Goal: Task Accomplishment & Management: Complete application form

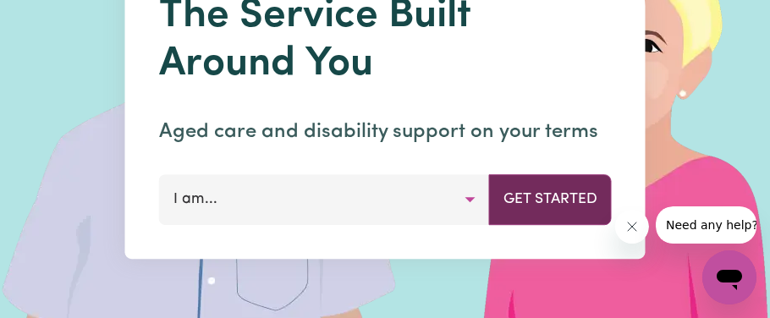
click at [535, 210] on button "Get Started" at bounding box center [550, 199] width 123 height 51
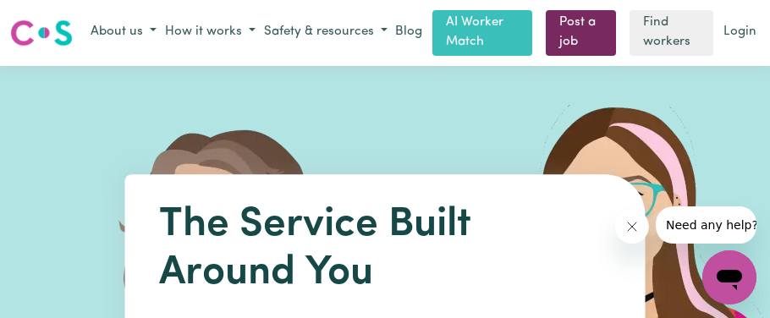
click at [564, 30] on link "Post a job" at bounding box center [581, 33] width 70 height 46
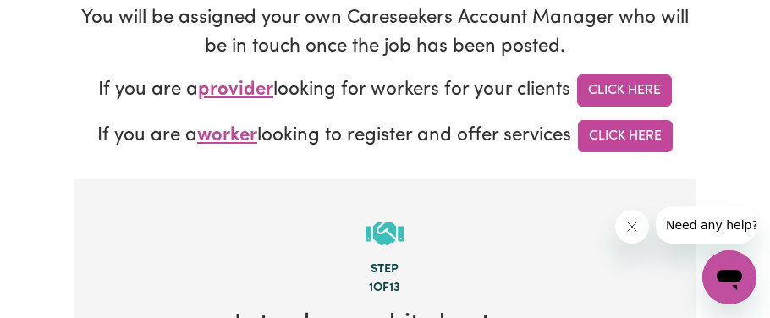
scroll to position [383, 0]
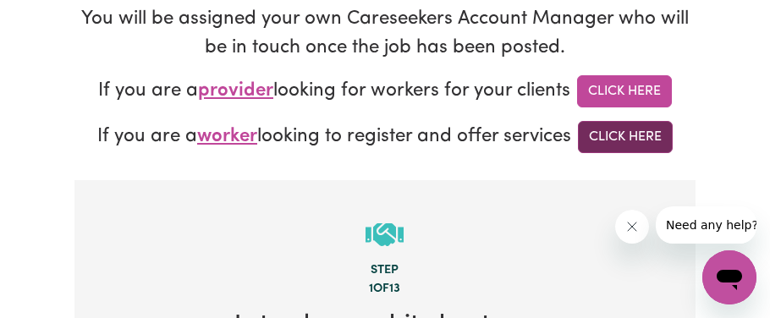
click at [634, 132] on link "Click Here" at bounding box center [625, 137] width 95 height 32
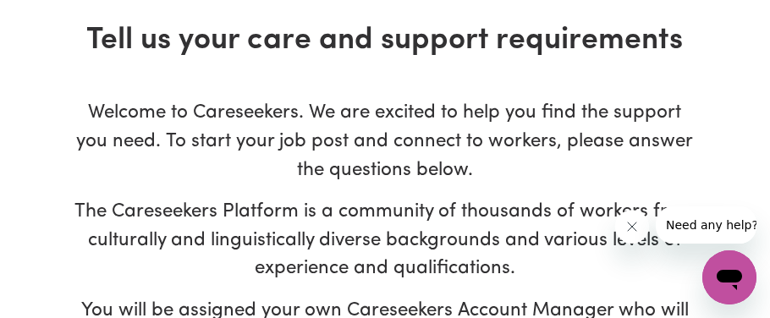
scroll to position [65, 0]
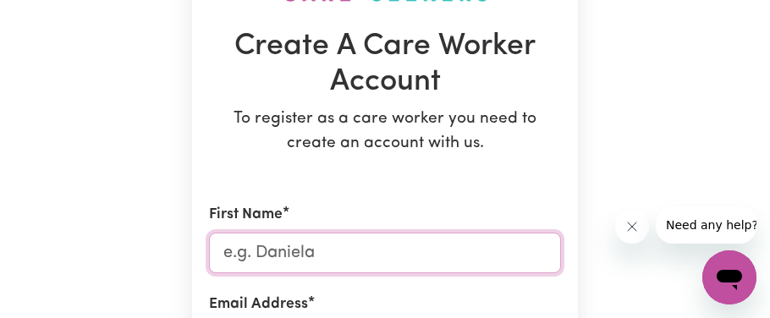
click at [432, 250] on input "First Name" at bounding box center [385, 253] width 352 height 41
type input "Cara"
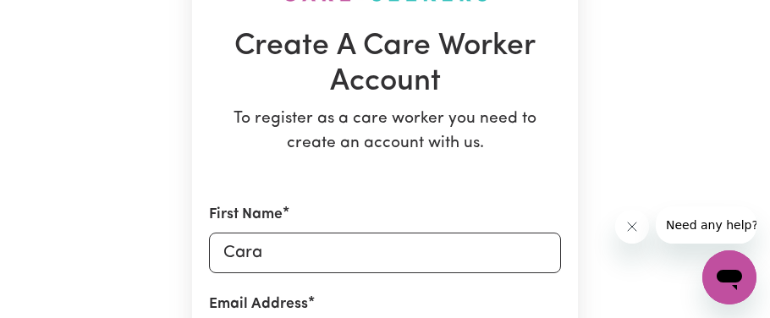
type input "[EMAIL_ADDRESS][DOMAIN_NAME]"
type input "0487804182"
type input "[STREET_ADDRESS][PERSON_NAME]"
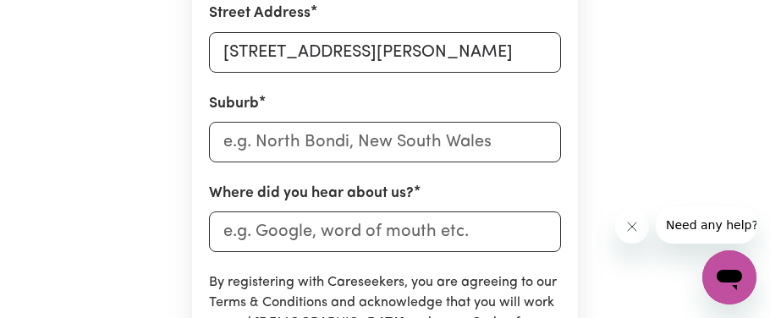
scroll to position [738, 0]
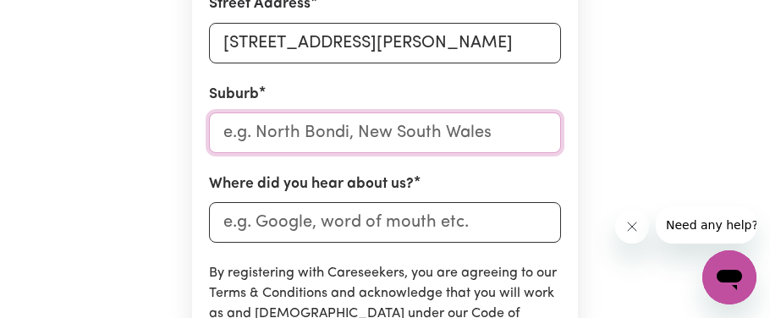
click at [342, 135] on input "text" at bounding box center [385, 133] width 352 height 41
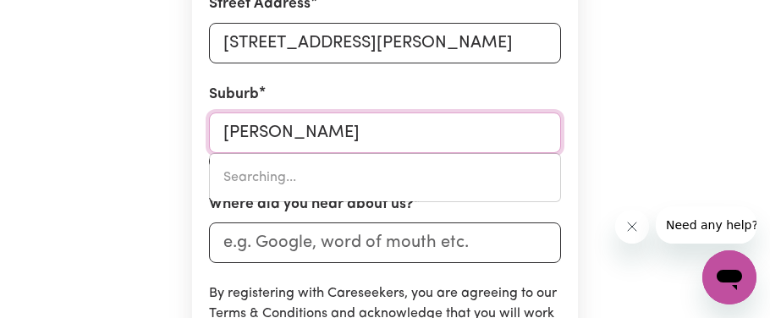
type input "wangi"
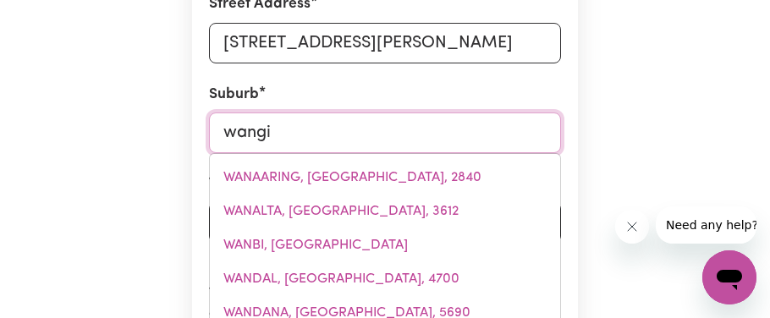
type input "[PERSON_NAME], [GEOGRAPHIC_DATA], 2267"
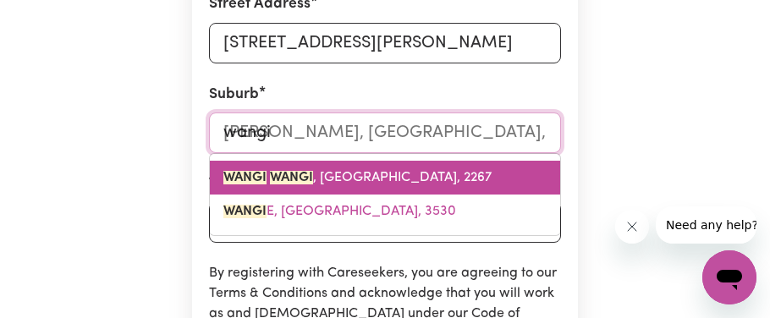
click at [328, 177] on span "[PERSON_NAME] , [GEOGRAPHIC_DATA], 2267" at bounding box center [357, 178] width 268 height 14
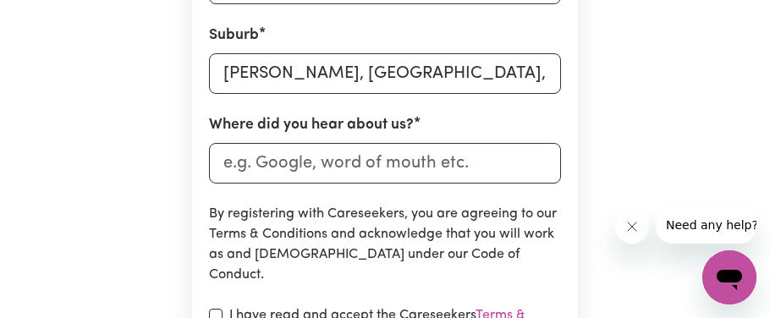
scroll to position [795, 0]
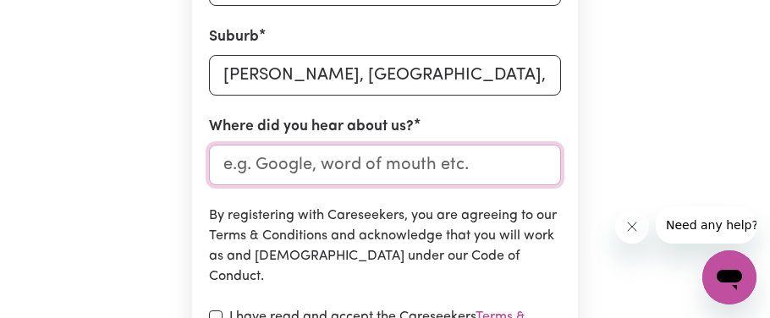
click at [347, 149] on input "Where did you hear about us?" at bounding box center [385, 165] width 352 height 41
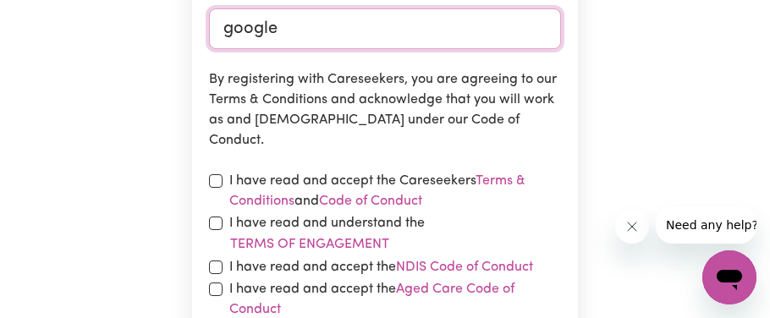
scroll to position [940, 0]
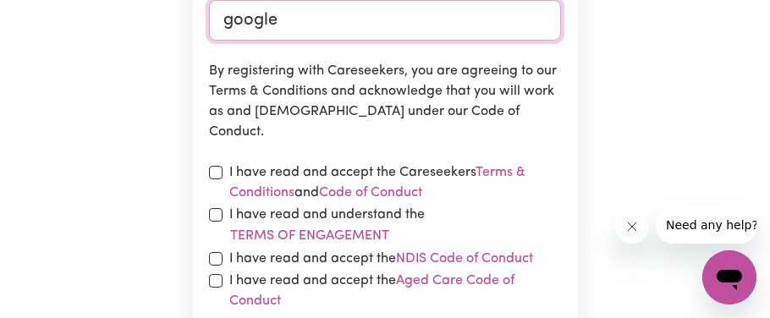
type input "google"
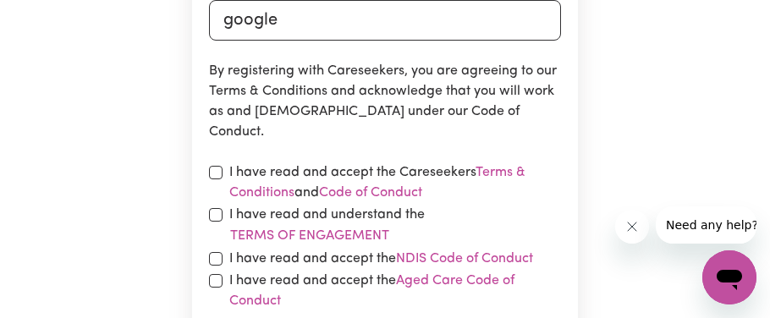
click at [367, 169] on label "I have read and accept the Careseekers Terms & Conditions and Code of Conduct" at bounding box center [395, 182] width 332 height 41
click at [216, 213] on input "checkbox" at bounding box center [216, 215] width 14 height 14
checkbox input "true"
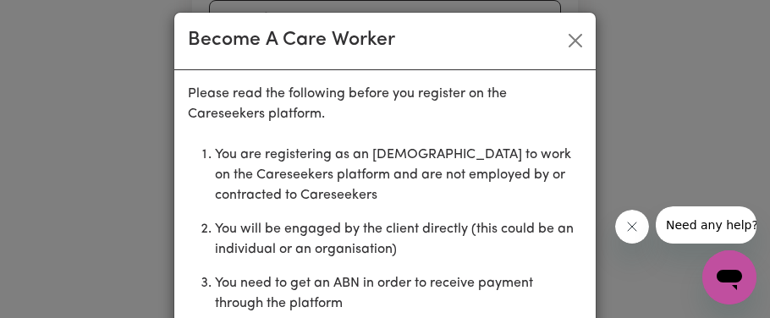
scroll to position [0, 0]
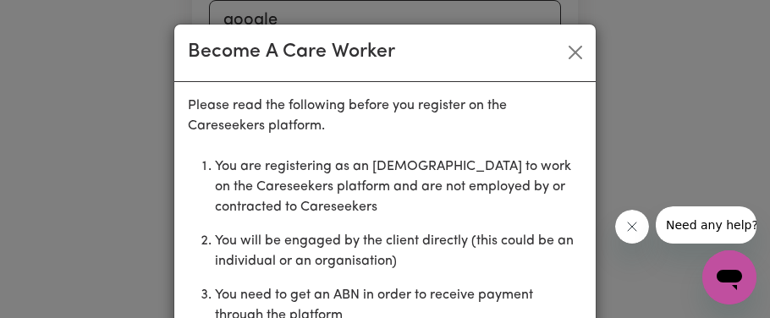
click at [575, 36] on div "Become A Care Worker" at bounding box center [384, 54] width 421 height 58
click at [573, 47] on button "Close" at bounding box center [575, 52] width 27 height 27
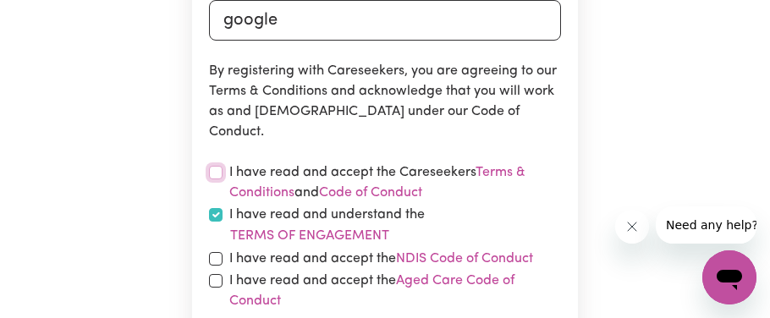
click at [216, 170] on input "checkbox" at bounding box center [216, 173] width 14 height 14
checkbox input "true"
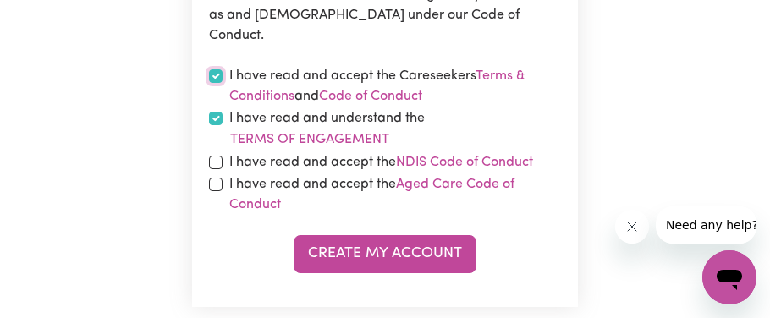
scroll to position [1036, 0]
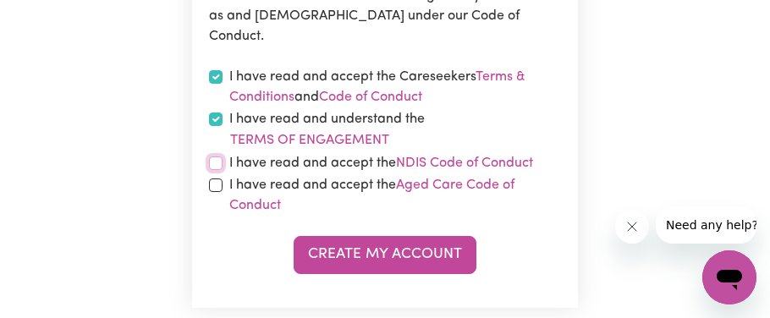
click at [213, 162] on input "checkbox" at bounding box center [216, 164] width 14 height 14
checkbox input "true"
click at [215, 179] on input "checkbox" at bounding box center [216, 186] width 14 height 14
checkbox input "true"
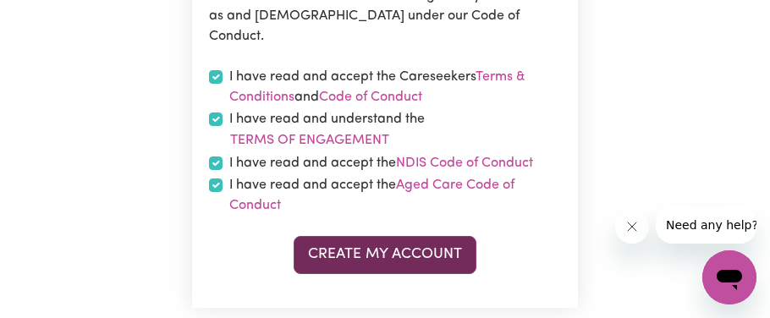
click at [397, 244] on button "Create My Account" at bounding box center [385, 254] width 183 height 37
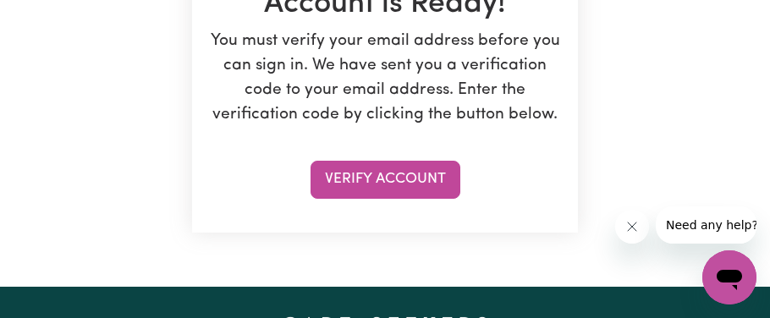
scroll to position [358, 0]
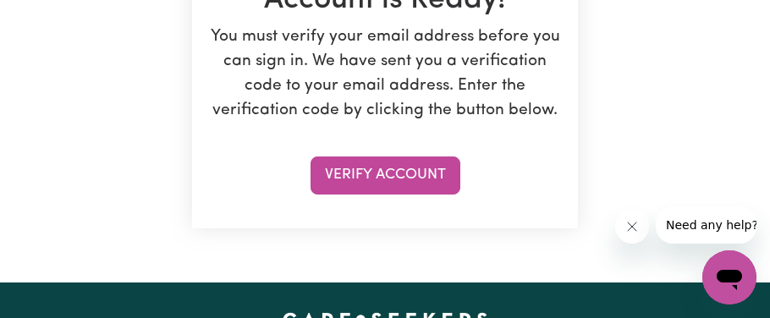
click at [428, 174] on button "Verify Account" at bounding box center [386, 175] width 150 height 37
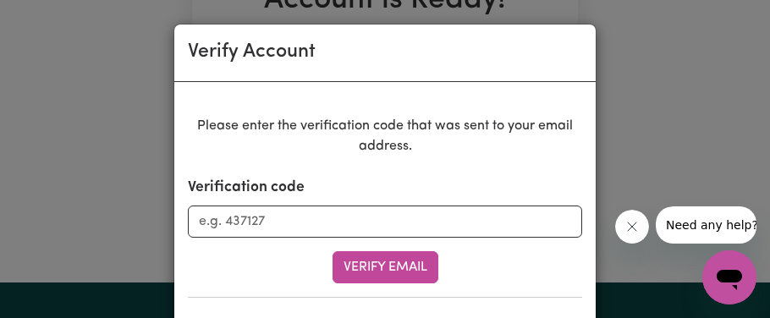
click at [428, 177] on div "Verification code" at bounding box center [385, 207] width 394 height 61
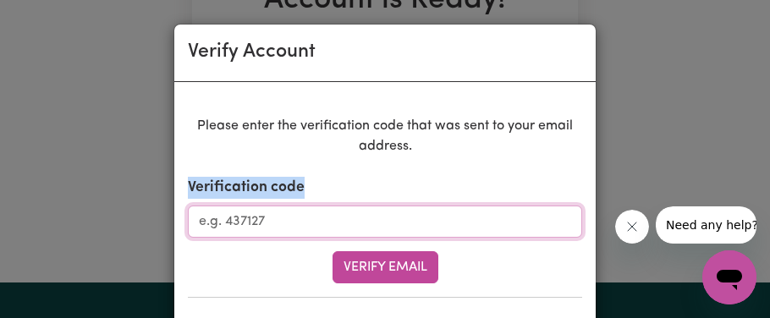
click at [308, 221] on input "Verification code" at bounding box center [385, 222] width 394 height 32
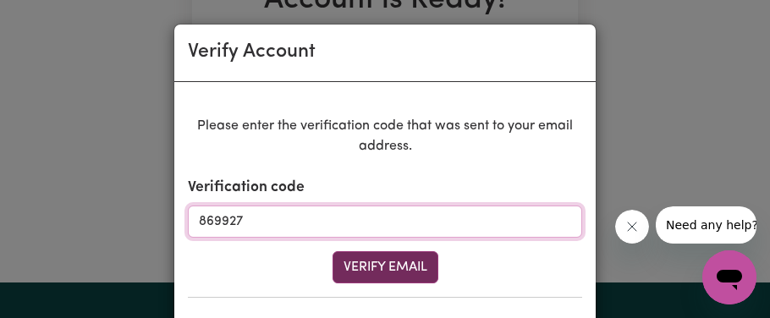
type input "869927"
click at [388, 256] on button "Verify Email" at bounding box center [386, 267] width 106 height 32
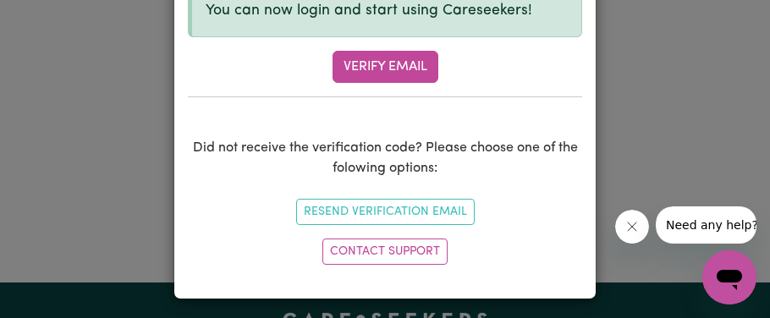
scroll to position [287, 0]
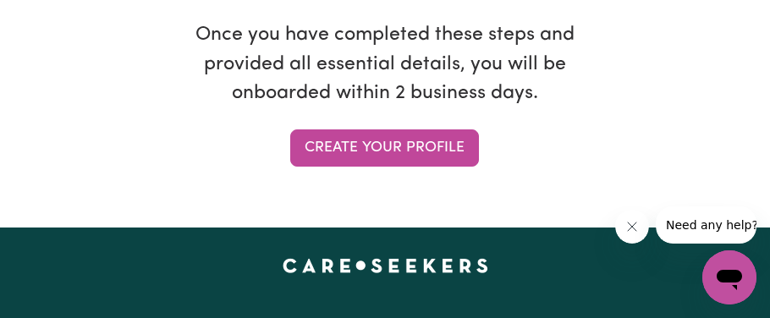
scroll to position [2090, 0]
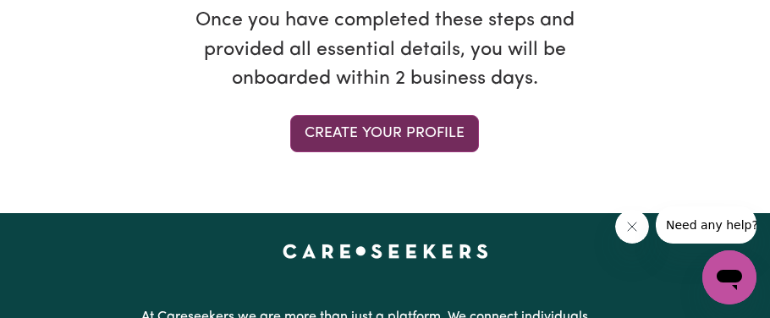
click at [425, 127] on link "Create your profile" at bounding box center [384, 133] width 189 height 37
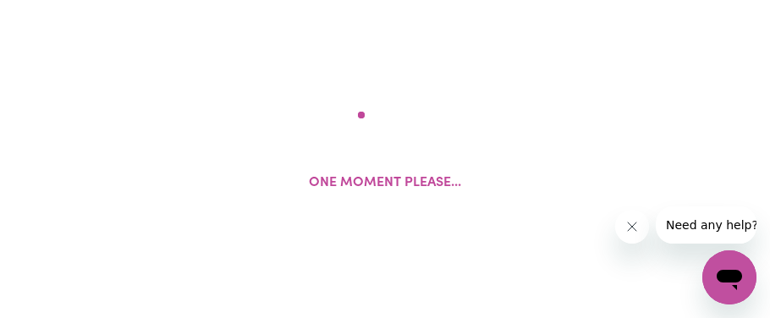
select select "Studying a healthcare related degree or qualification"
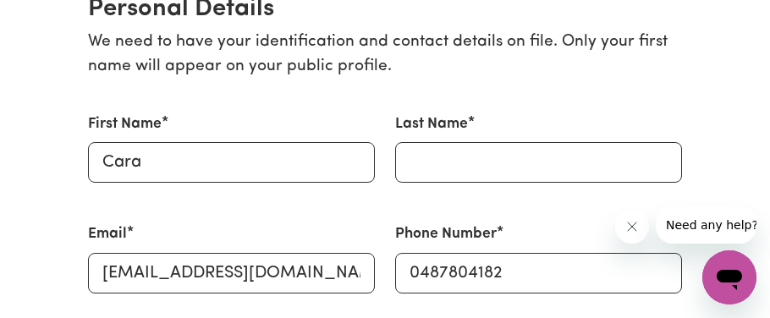
scroll to position [447, 0]
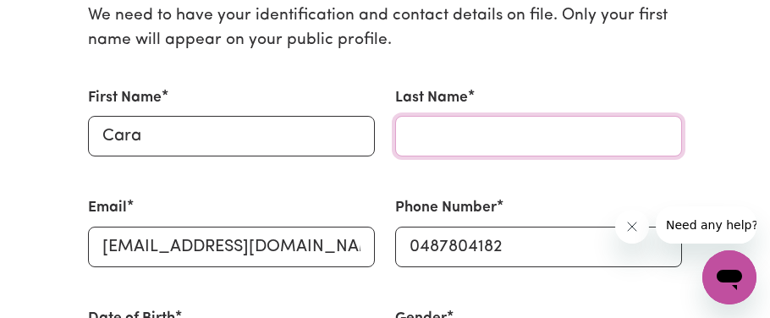
click at [439, 141] on input "Last Name" at bounding box center [538, 136] width 287 height 41
type input "[PERSON_NAME]"
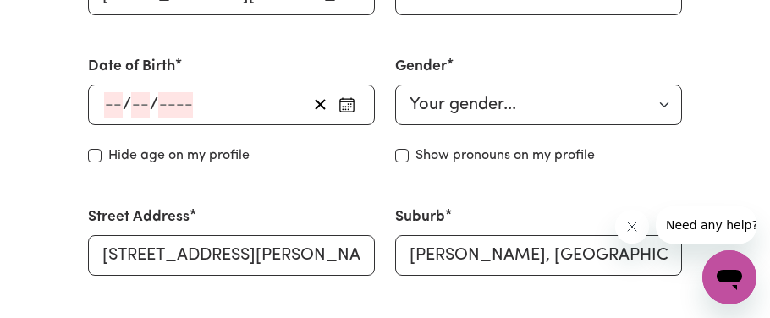
scroll to position [706, 0]
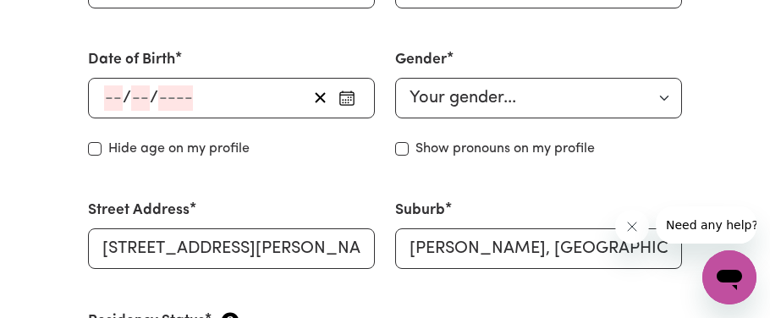
click at [110, 100] on div "/ /" at bounding box center [231, 98] width 287 height 41
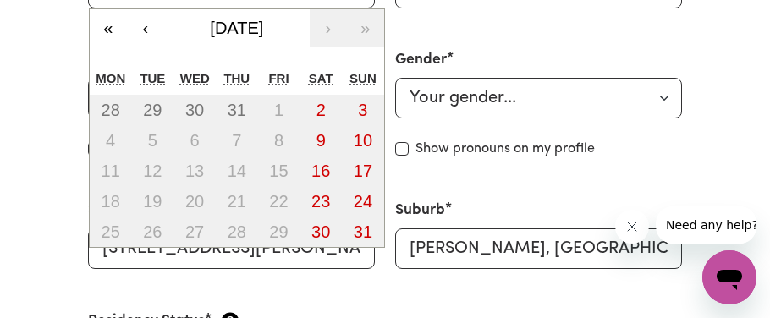
type input "29"
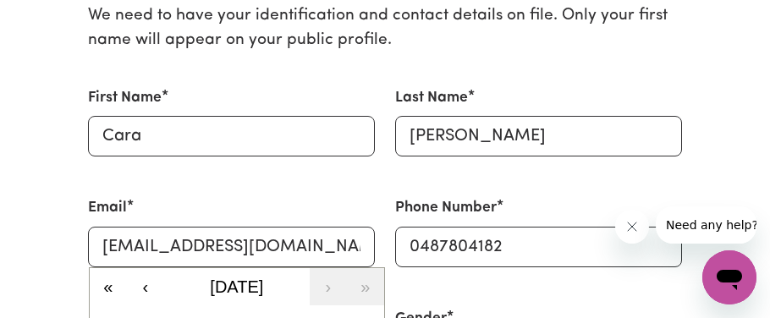
click at [182, 199] on div "Email [EMAIL_ADDRESS][DOMAIN_NAME]" at bounding box center [231, 231] width 287 height 69
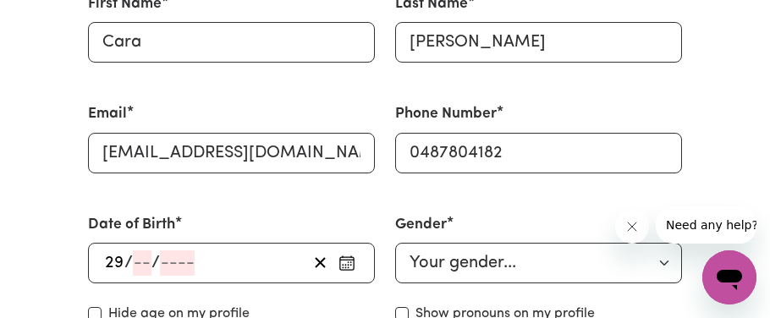
scroll to position [563, 0]
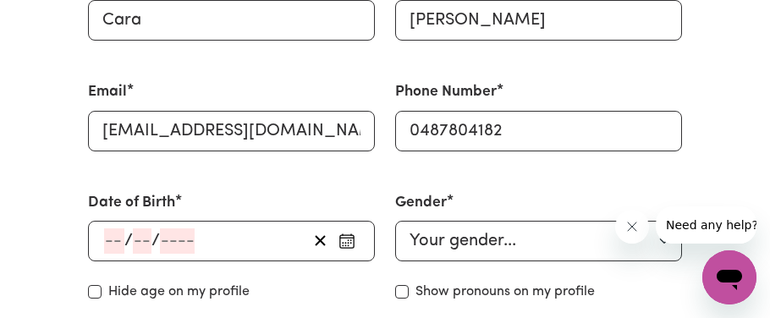
click at [136, 240] on div "/ / « ‹ [DATE] › » Mon Tue Wed Thu Fri Sat Sun 28 29 30 31 1 2 3 4 5 6 7 8 9 10…" at bounding box center [231, 241] width 287 height 41
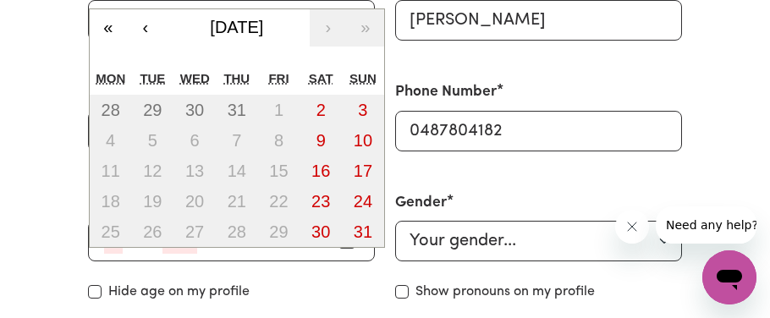
type input "04"
type input "2002"
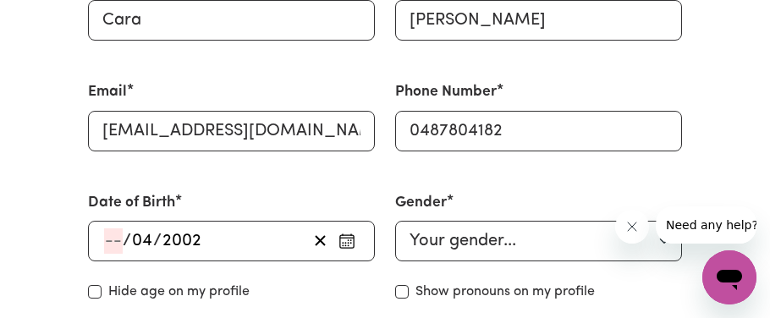
click at [111, 246] on div "/ 04 / 2002 « ‹ [DATE] › » Mon Tue Wed Thu Fri Sat Sun 28 29 30 31 1 2 3 4 5 6 …" at bounding box center [231, 241] width 287 height 41
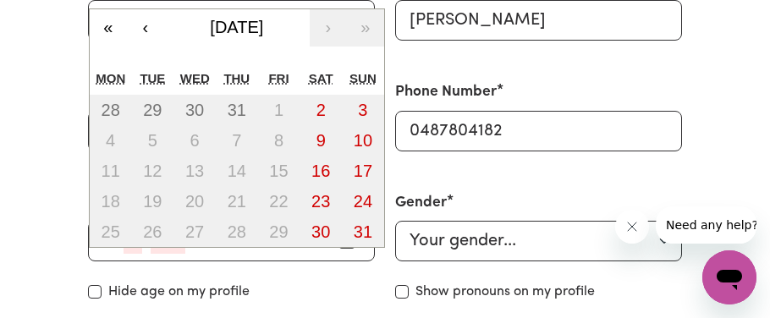
type input "29"
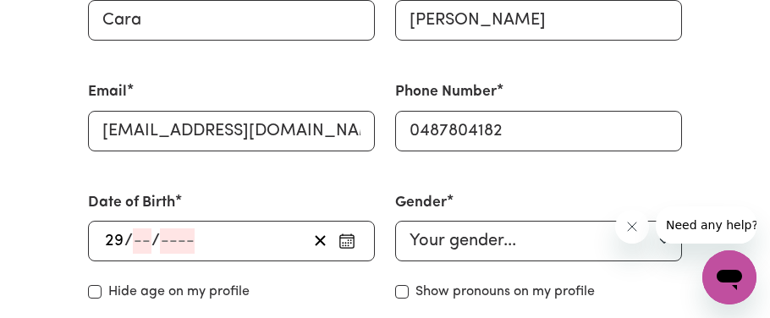
click at [135, 239] on div "29 / / « ‹ [DATE] › » Mon Tue Wed Thu Fri Sat Sun 28 29 30 31 1 2 3 4 5 6 7 8 9…" at bounding box center [231, 241] width 287 height 41
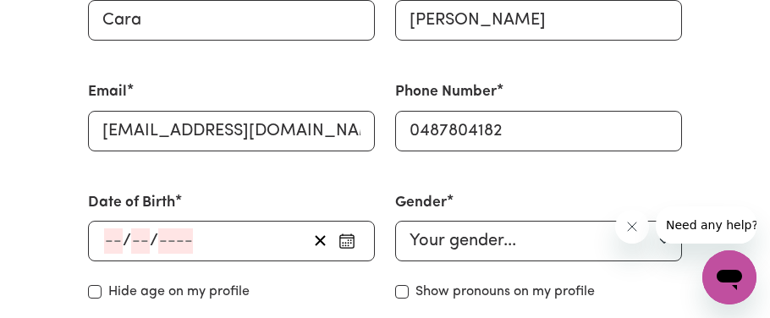
click at [102, 241] on div "/ /" at bounding box center [204, 240] width 205 height 25
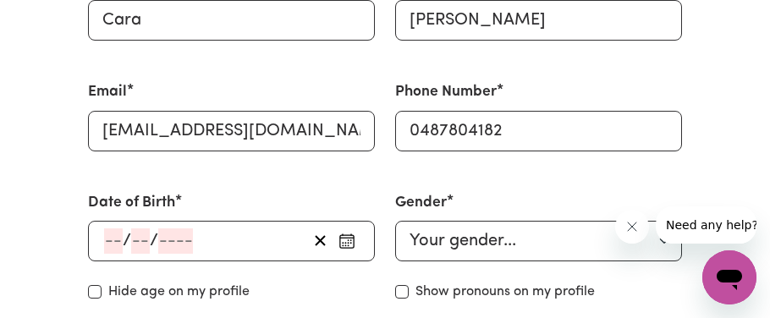
click at [107, 249] on input "number" at bounding box center [113, 240] width 19 height 25
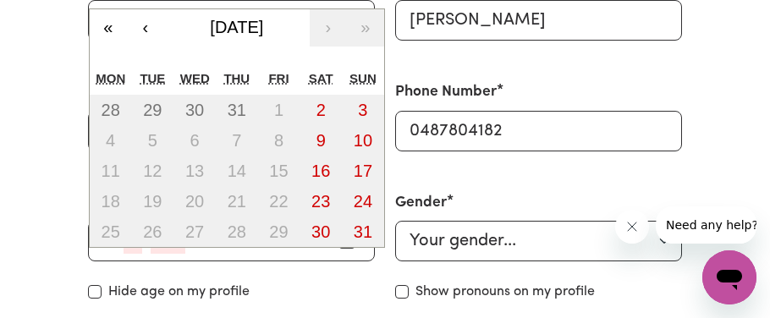
type input "29"
type input "04"
type input "200"
type input "[DATE]"
type input "4"
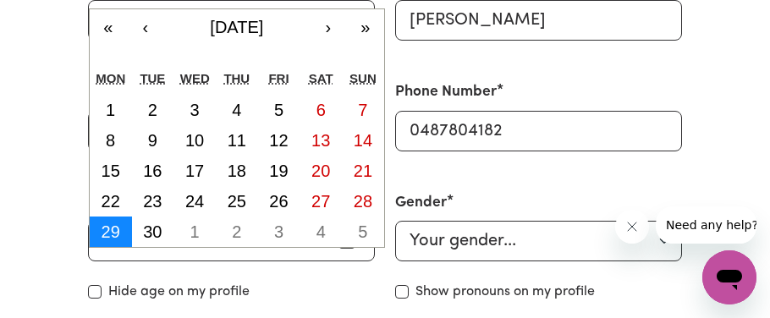
type input "2002"
click at [108, 239] on abbr "29" at bounding box center [111, 232] width 19 height 19
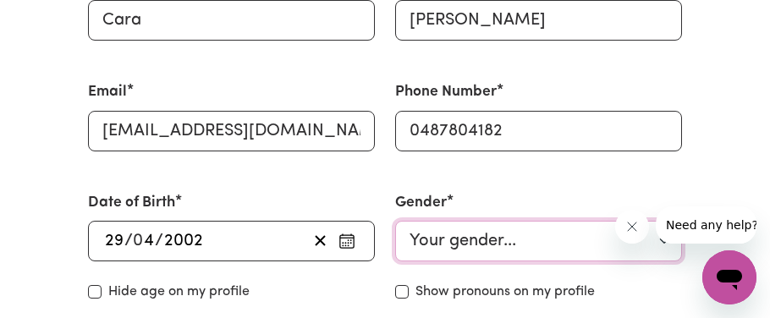
click at [477, 234] on select "Your gender... [DEMOGRAPHIC_DATA] [DEMOGRAPHIC_DATA] [DEMOGRAPHIC_DATA] Other P…" at bounding box center [538, 241] width 287 height 41
select select "[DEMOGRAPHIC_DATA]"
click at [395, 221] on select "Your gender... [DEMOGRAPHIC_DATA] [DEMOGRAPHIC_DATA] [DEMOGRAPHIC_DATA] Other P…" at bounding box center [538, 241] width 287 height 41
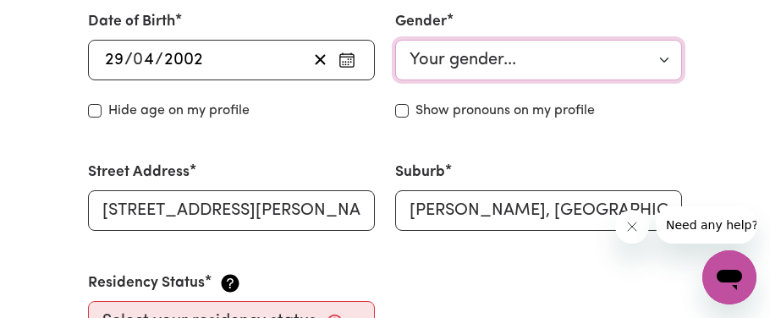
scroll to position [750, 0]
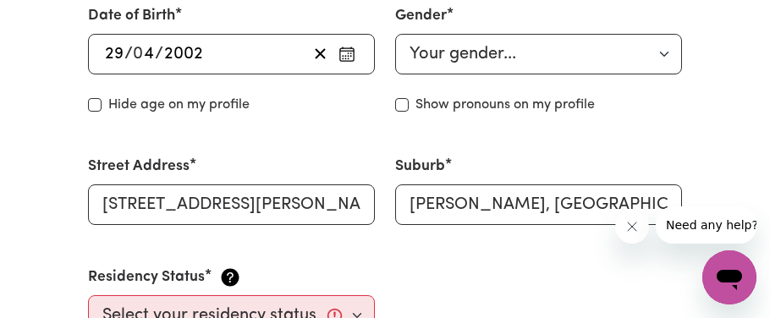
click at [440, 96] on label "Show pronouns on my profile" at bounding box center [505, 105] width 179 height 20
click at [409, 98] on input "Show pronouns on my profile" at bounding box center [402, 105] width 14 height 14
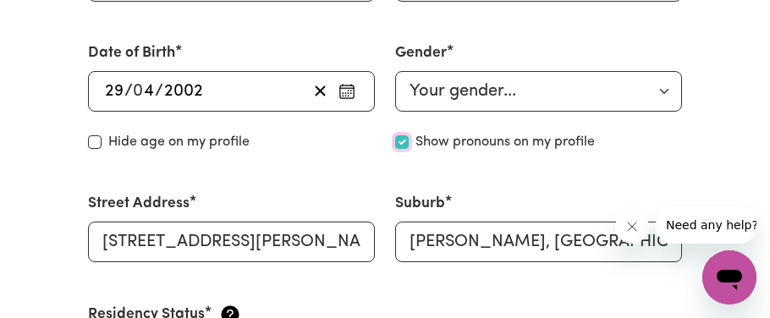
scroll to position [713, 0]
click at [395, 133] on div "Show pronouns on my profile" at bounding box center [538, 142] width 287 height 20
click at [399, 140] on input "Show pronouns on my profile" at bounding box center [402, 142] width 14 height 14
checkbox input "false"
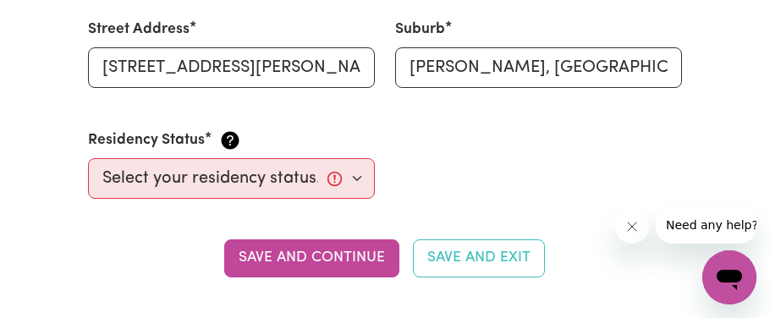
scroll to position [889, 0]
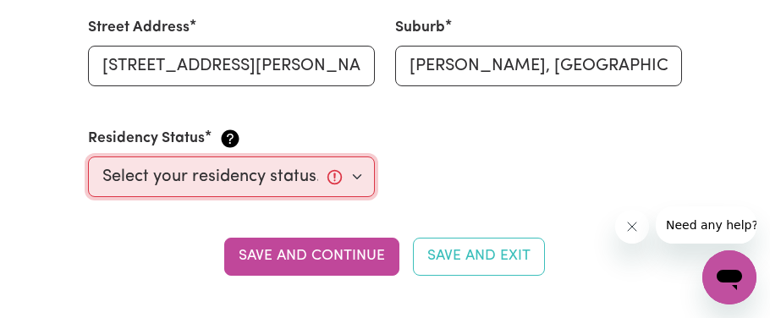
click at [211, 173] on select "Select your residency status... [DEMOGRAPHIC_DATA] citizen Australian PR [DEMOG…" at bounding box center [231, 177] width 287 height 41
select select "[DEMOGRAPHIC_DATA] Citizen"
click at [88, 157] on select "Select your residency status... [DEMOGRAPHIC_DATA] citizen Australian PR [DEMOG…" at bounding box center [231, 177] width 287 height 41
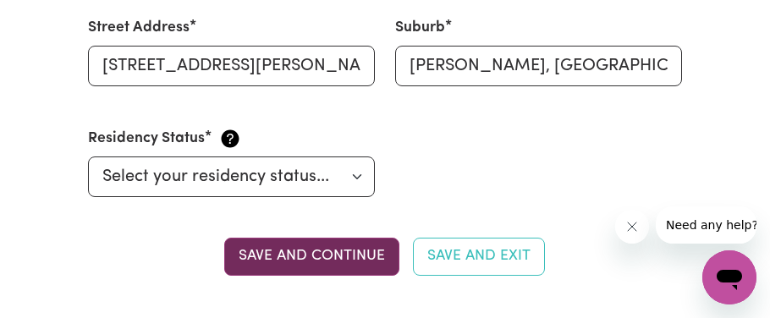
click at [370, 256] on button "Save and continue" at bounding box center [311, 256] width 175 height 37
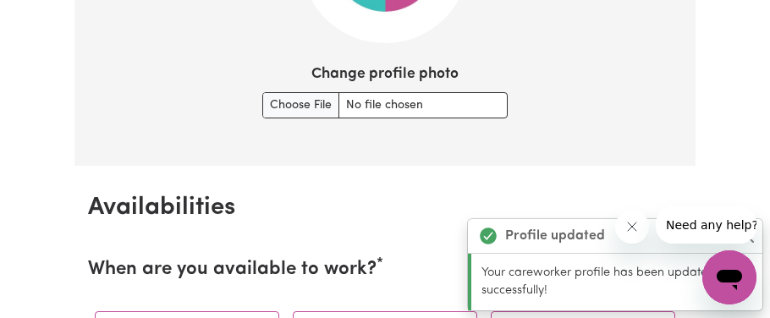
scroll to position [1412, 0]
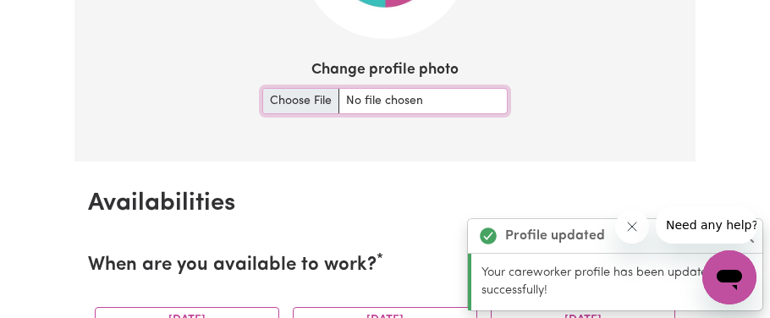
click at [318, 96] on input "Change profile photo" at bounding box center [384, 101] width 245 height 26
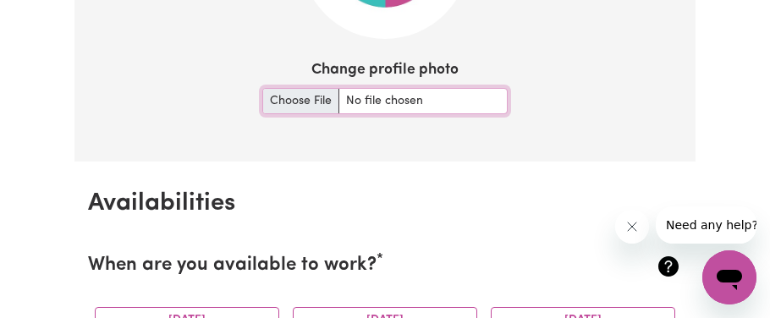
type input "C:\fakepath\IMG_6016.jpg"
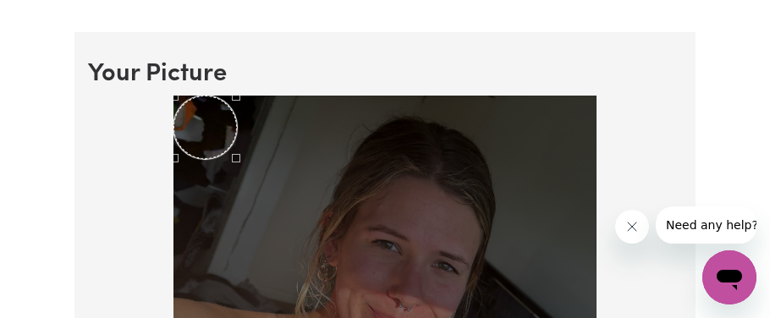
scroll to position [1173, 0]
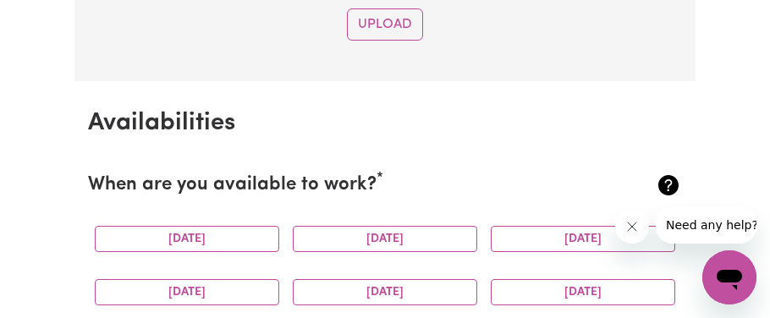
scroll to position [1891, 0]
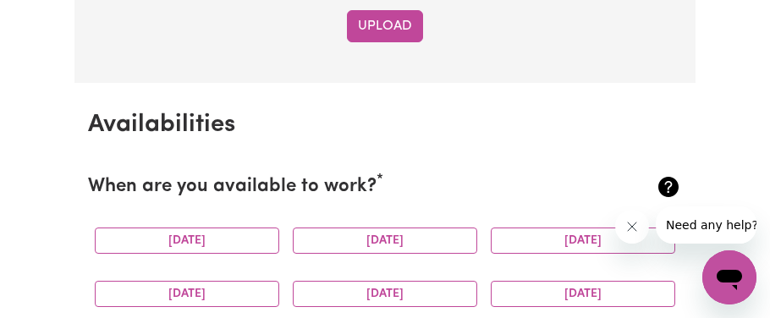
click at [395, 10] on button "Upload" at bounding box center [385, 26] width 76 height 32
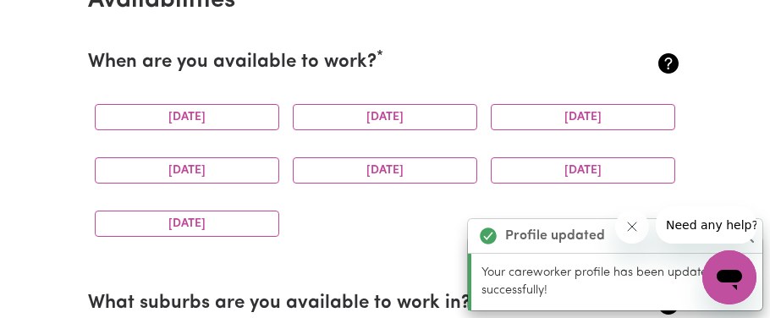
scroll to position [1614, 0]
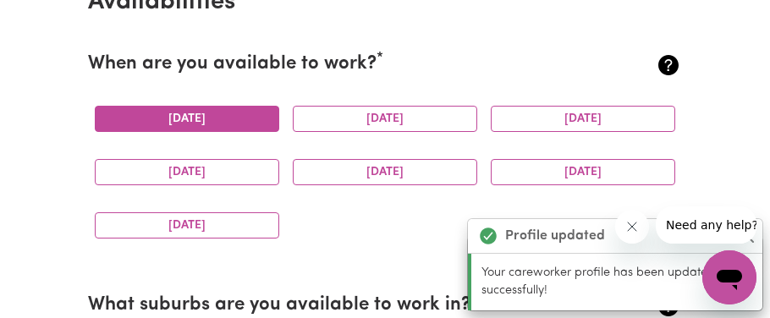
click at [261, 123] on button "[DATE]" at bounding box center [187, 119] width 184 height 26
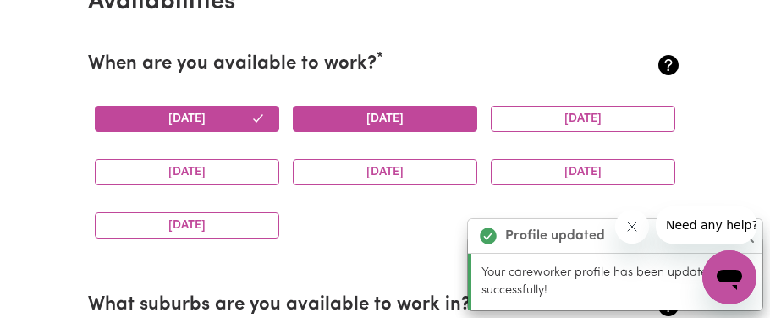
click at [402, 122] on button "[DATE]" at bounding box center [385, 119] width 184 height 26
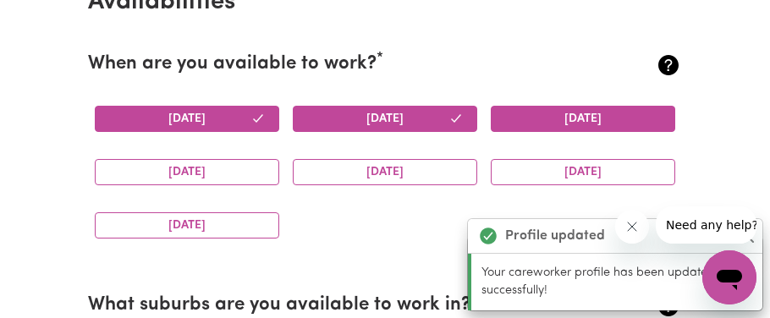
click at [518, 119] on button "[DATE]" at bounding box center [583, 119] width 184 height 26
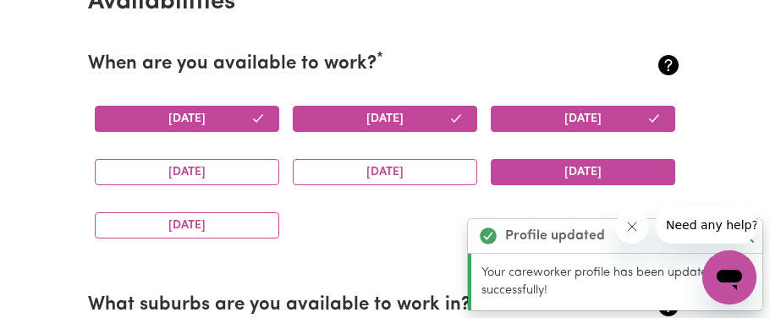
click at [533, 169] on button "[DATE]" at bounding box center [583, 172] width 184 height 26
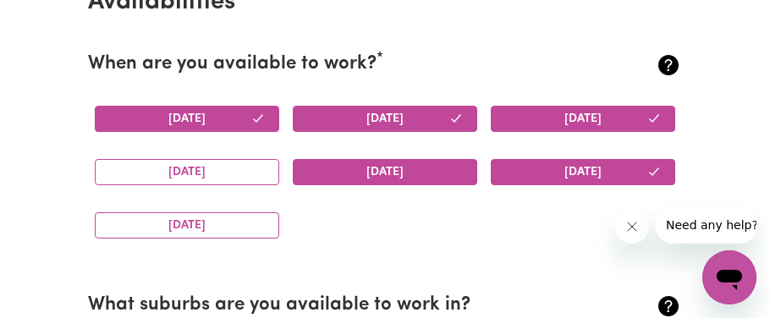
click at [462, 165] on button "[DATE]" at bounding box center [385, 172] width 184 height 26
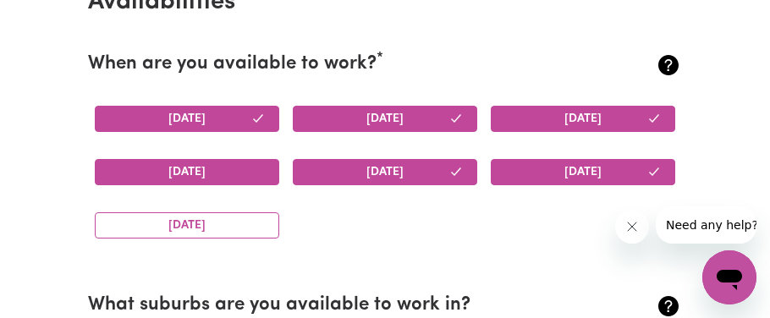
click at [251, 179] on button "[DATE]" at bounding box center [187, 172] width 184 height 26
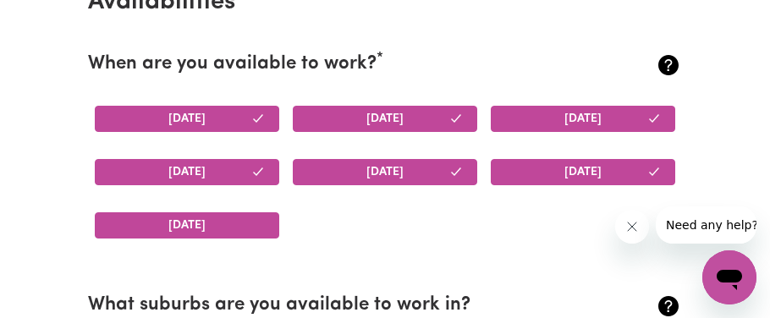
click at [240, 216] on button "[DATE]" at bounding box center [187, 225] width 184 height 26
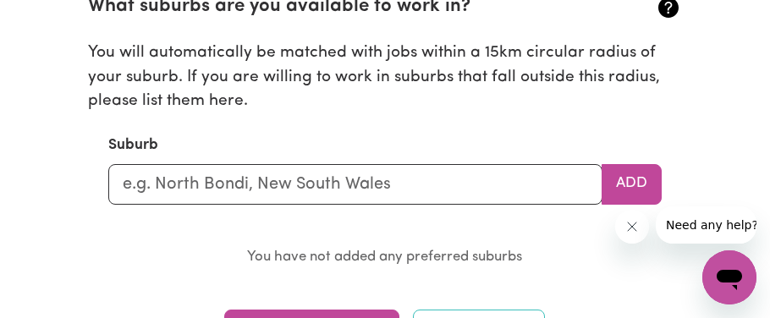
scroll to position [1915, 0]
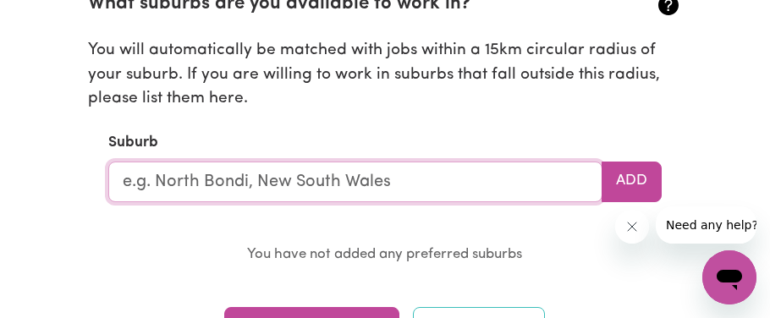
click at [339, 187] on input "text" at bounding box center [355, 182] width 494 height 41
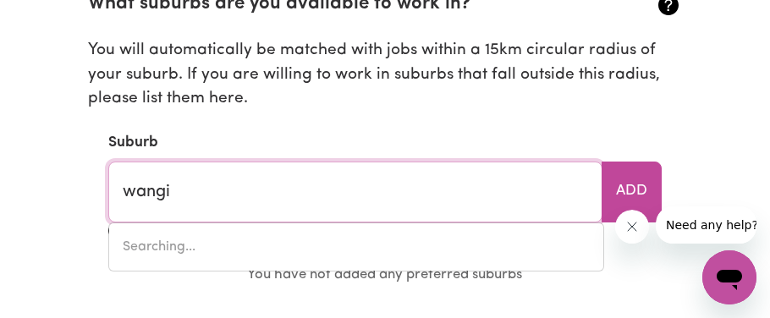
type input "wangi"
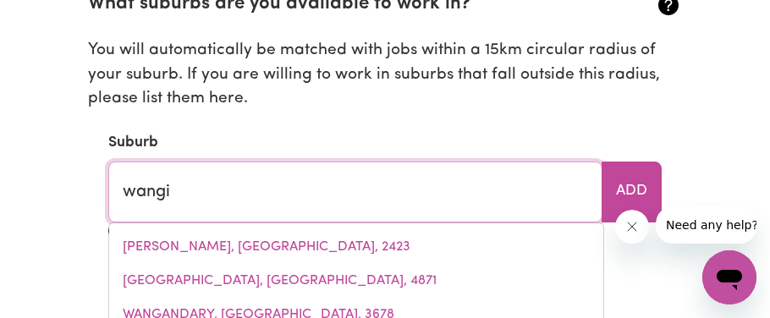
type input "[PERSON_NAME], [GEOGRAPHIC_DATA], 2267"
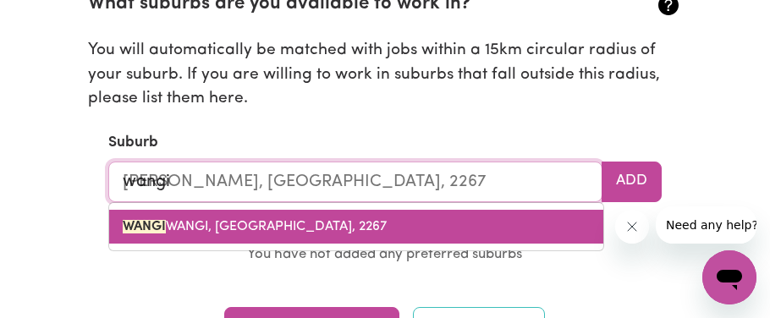
click at [128, 223] on mark "WANGI" at bounding box center [144, 227] width 43 height 14
type input "[PERSON_NAME], [GEOGRAPHIC_DATA], 2267"
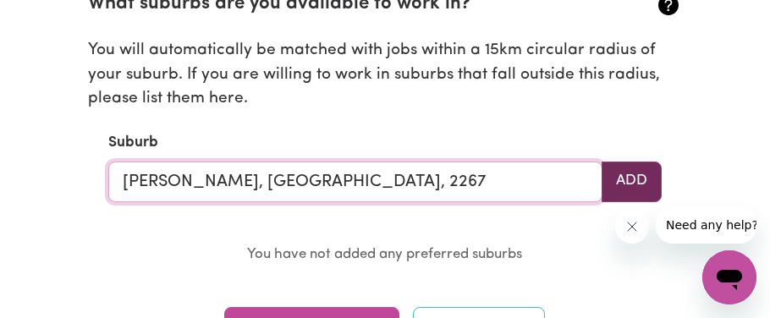
type input "[PERSON_NAME], [GEOGRAPHIC_DATA], 2267"
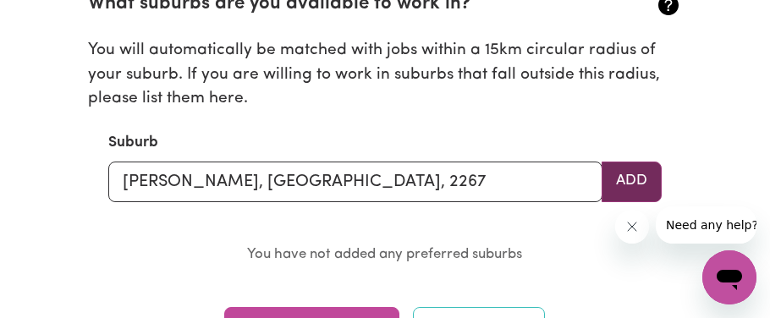
click at [645, 187] on button "Add" at bounding box center [632, 182] width 60 height 41
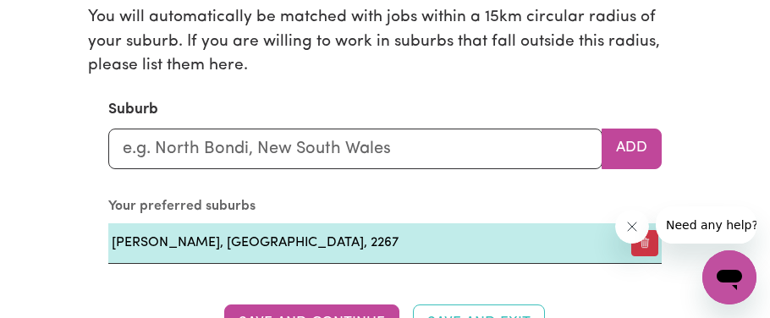
scroll to position [1968, 0]
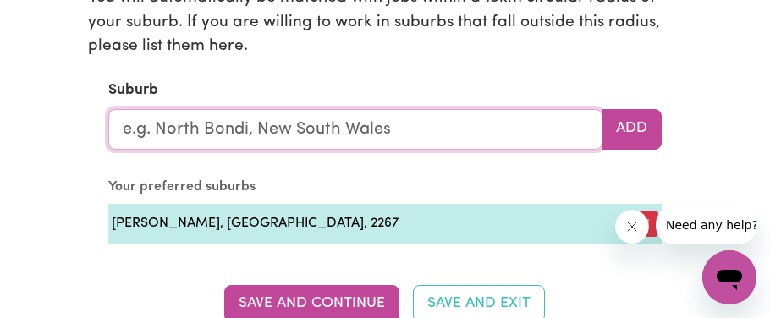
click at [506, 134] on input "text" at bounding box center [355, 129] width 494 height 41
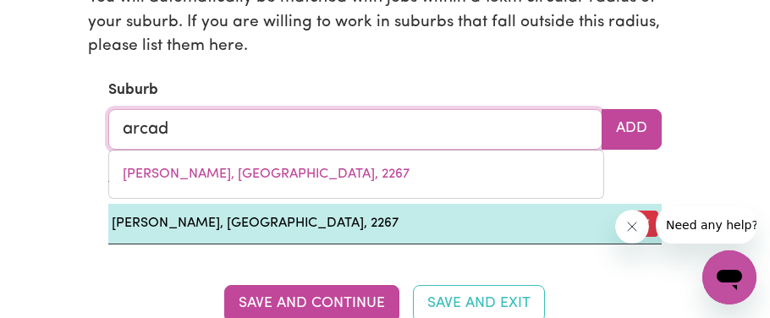
type input "arcadi"
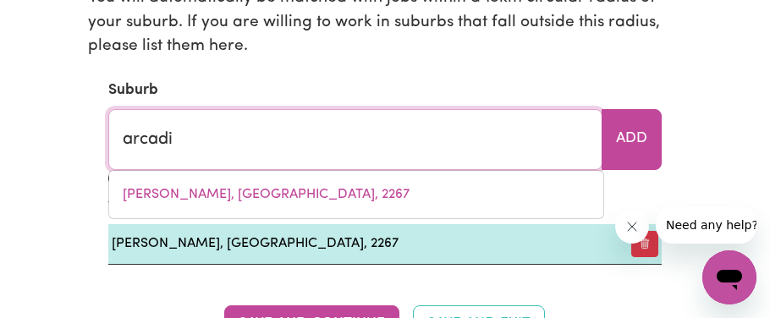
type input "arcadiA, [GEOGRAPHIC_DATA], 2159"
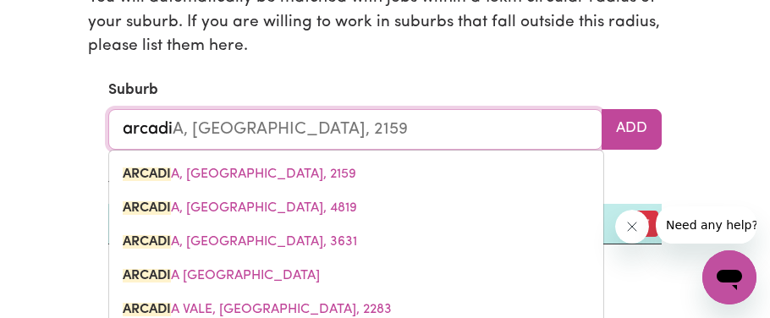
type input "arcadia"
type input "[GEOGRAPHIC_DATA], [GEOGRAPHIC_DATA], 2159"
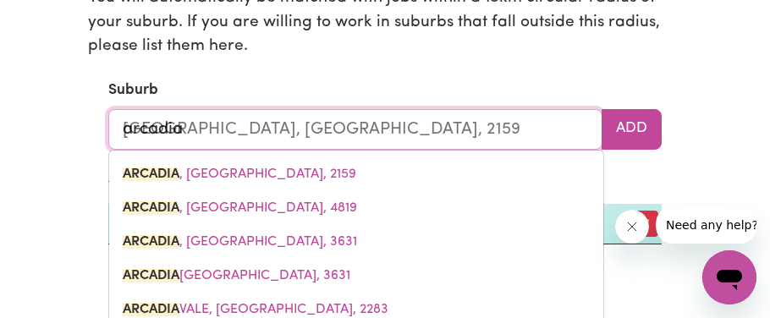
type input "arcadia"
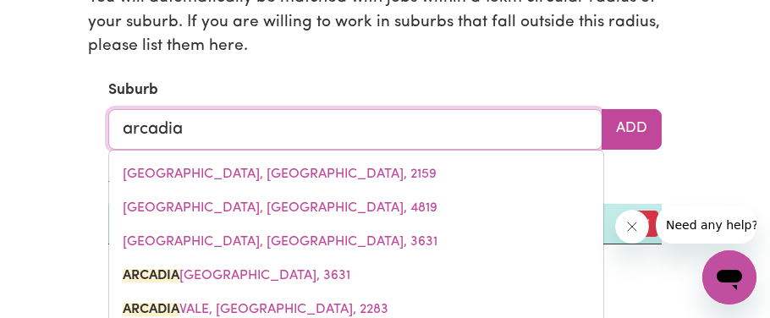
type input "arcadia v"
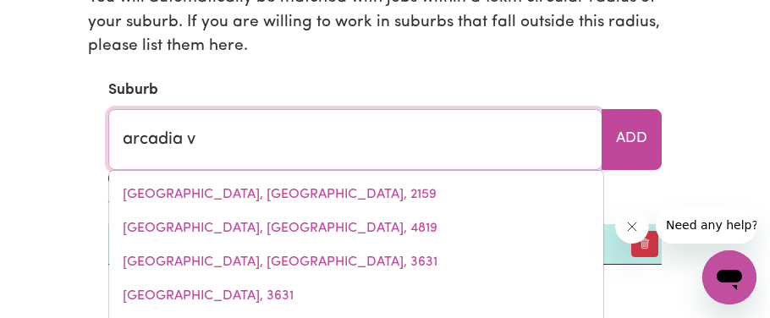
type input "arcadia vALE, [GEOGRAPHIC_DATA], 2283"
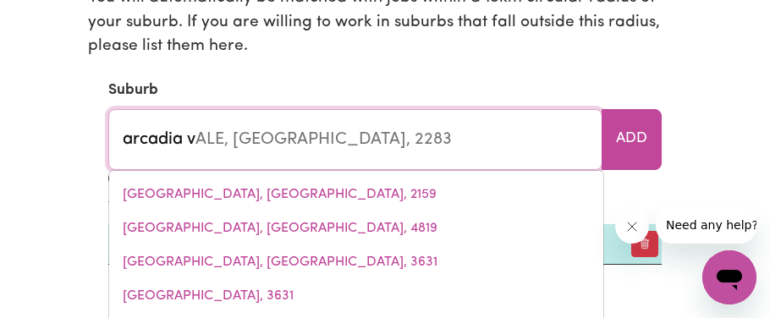
type input "arcadia va"
type input "arcadia vaLE, [GEOGRAPHIC_DATA], 2283"
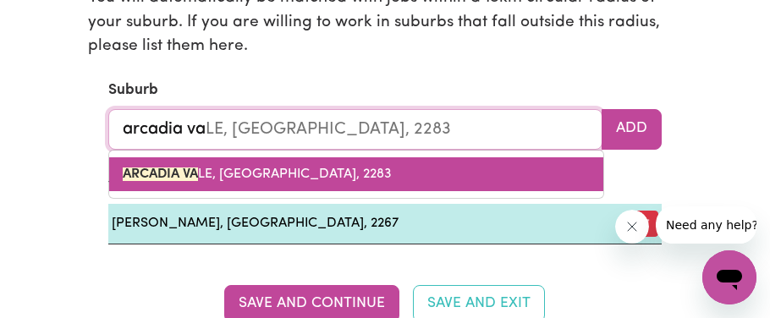
click at [408, 177] on link "ARCADIA VA LE, [GEOGRAPHIC_DATA], 2283" at bounding box center [356, 174] width 494 height 34
type input "[GEOGRAPHIC_DATA], [GEOGRAPHIC_DATA], 2283"
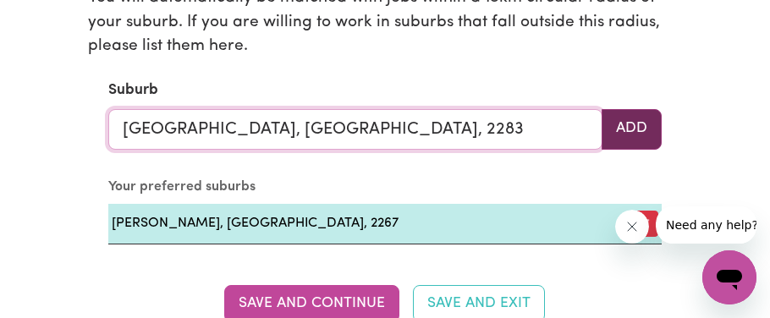
type input "[GEOGRAPHIC_DATA], [GEOGRAPHIC_DATA], 2283"
click at [637, 133] on button "Add" at bounding box center [632, 129] width 60 height 41
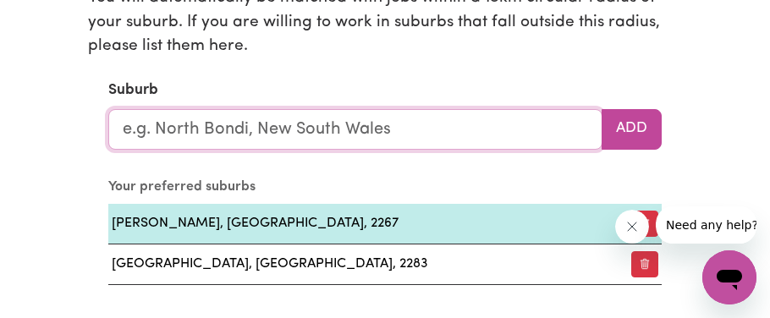
click at [357, 139] on input "text" at bounding box center [355, 129] width 494 height 41
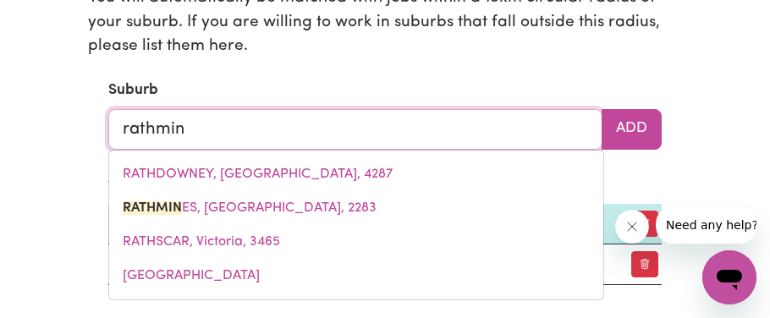
type input "rathmine"
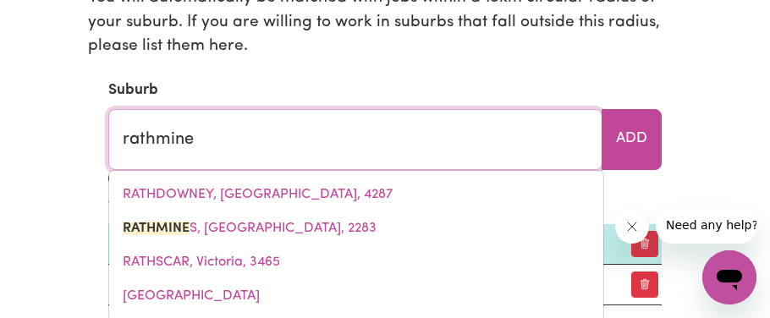
type input "rathmineS, [GEOGRAPHIC_DATA], 2283"
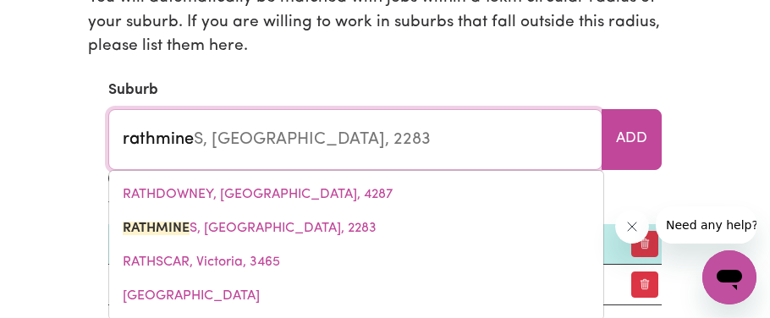
type input "rathmines"
type input "rathmines, [GEOGRAPHIC_DATA], 2283"
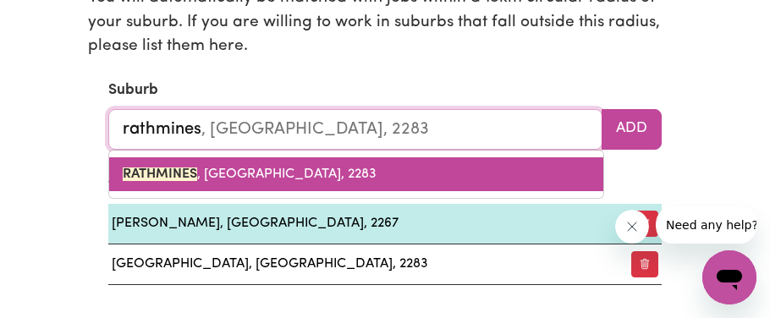
click at [353, 165] on link "RATHMINES , [GEOGRAPHIC_DATA], 2283" at bounding box center [356, 174] width 494 height 34
type input "RATHMINES, [GEOGRAPHIC_DATA], 2283"
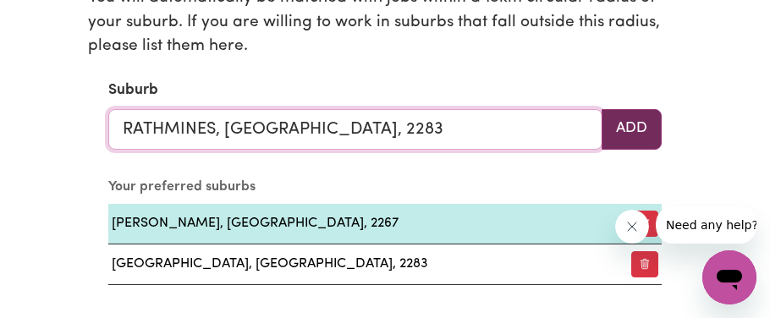
type input "RATHMINES, [GEOGRAPHIC_DATA], 2283"
click at [644, 141] on button "Add" at bounding box center [632, 129] width 60 height 41
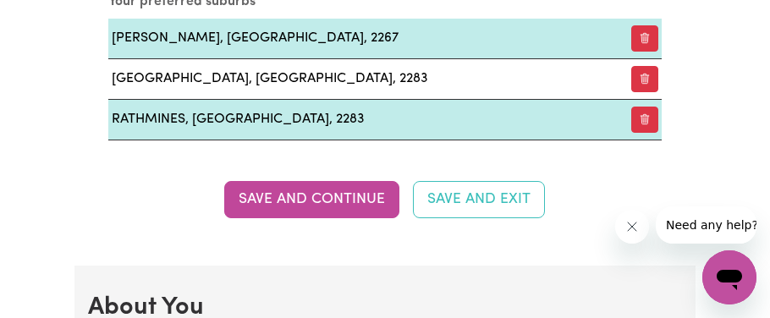
scroll to position [2152, 0]
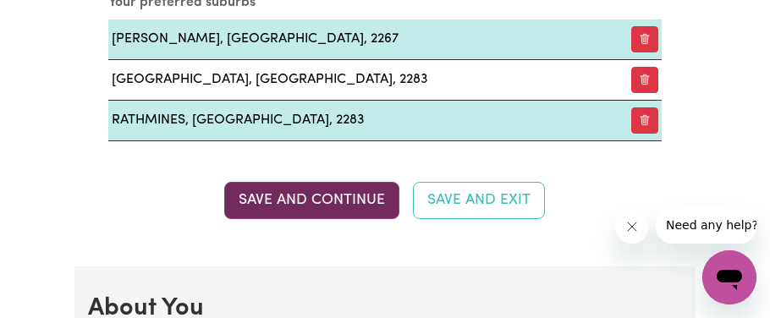
click at [366, 206] on button "Save and Continue" at bounding box center [311, 200] width 175 height 37
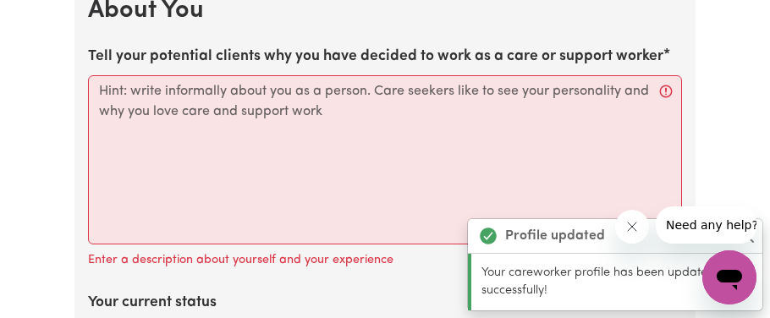
scroll to position [2452, 0]
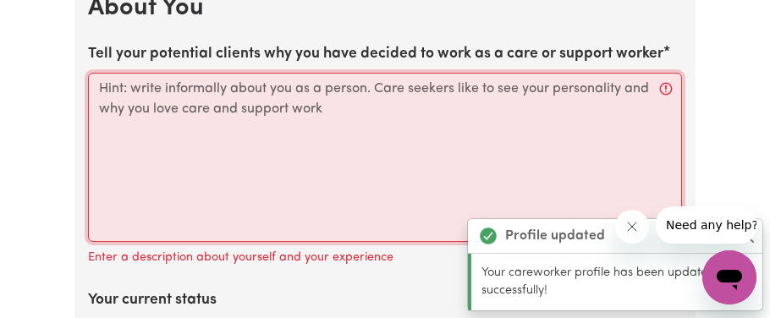
click at [386, 139] on textarea "Tell your potential clients why you have decided to work as a care or support w…" at bounding box center [385, 157] width 594 height 169
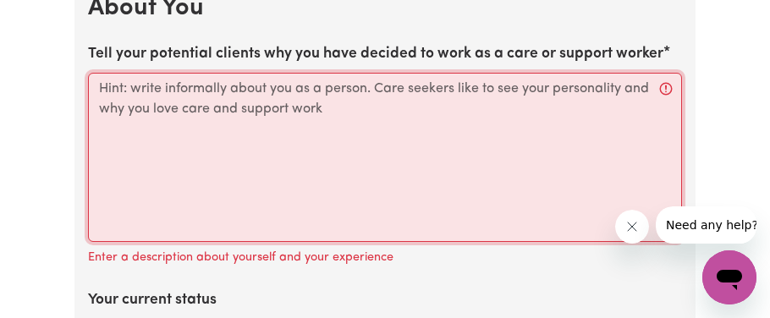
paste textarea "Hi, my name is [PERSON_NAME]. Since I was young, I’ve loved helping and spendin…"
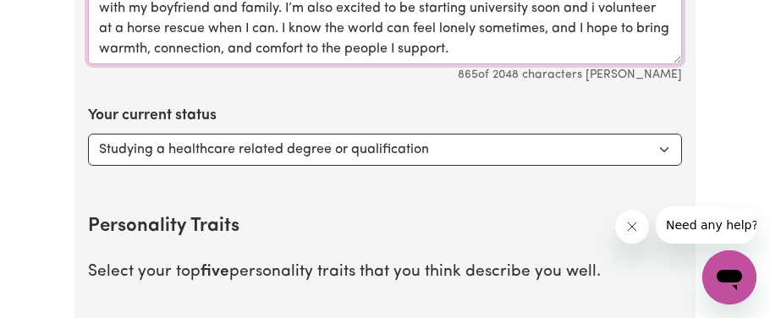
scroll to position [2631, 0]
type textarea "Hi, my name is [PERSON_NAME]. Since I was young, I’ve loved helping and spendin…"
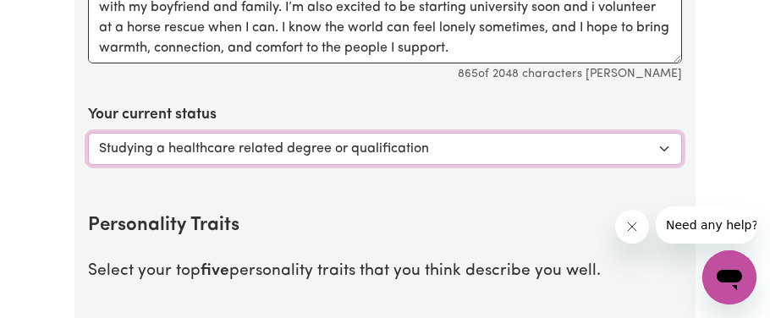
click at [424, 151] on select "Select... Studying a healthcare related degree or qualification Studying a non-…" at bounding box center [385, 149] width 594 height 32
click at [88, 133] on select "Select... Studying a healthcare related degree or qualification Studying a non-…" at bounding box center [385, 149] width 594 height 32
click at [385, 146] on select "Select... Studying a healthcare related degree or qualification Studying a non-…" at bounding box center [385, 149] width 594 height 32
click at [88, 133] on select "Select... Studying a healthcare related degree or qualification Studying a non-…" at bounding box center [385, 149] width 594 height 32
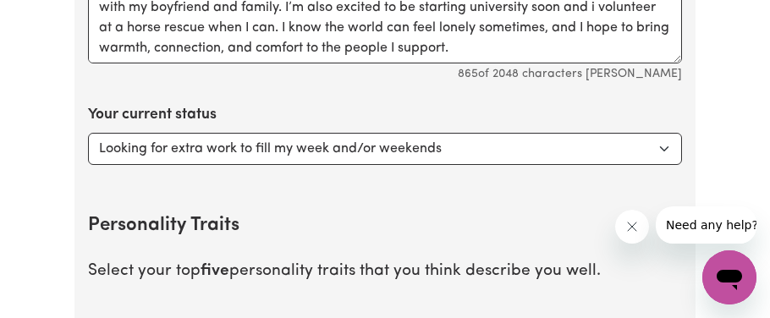
click at [342, 124] on div "Your current status Select... Studying a healthcare related degree or qualifica…" at bounding box center [385, 134] width 594 height 61
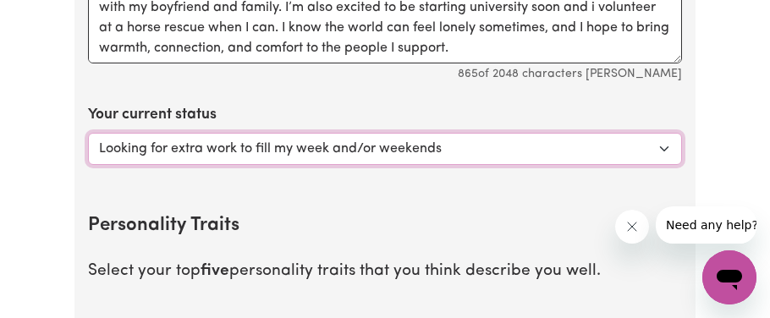
click at [338, 138] on select "Select... Studying a healthcare related degree or qualification Studying a non-…" at bounding box center [385, 149] width 594 height 32
click at [88, 133] on select "Select... Studying a healthcare related degree or qualification Studying a non-…" at bounding box center [385, 149] width 594 height 32
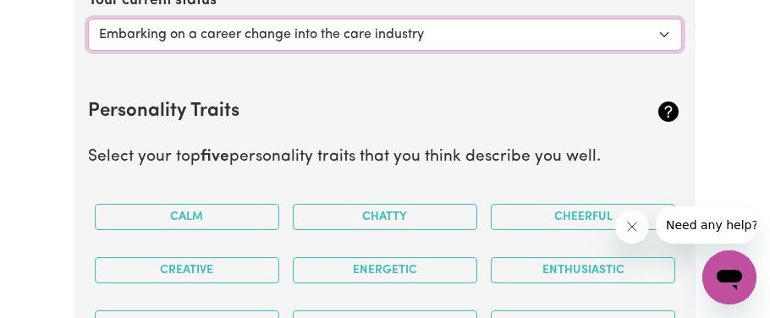
scroll to position [2741, 0]
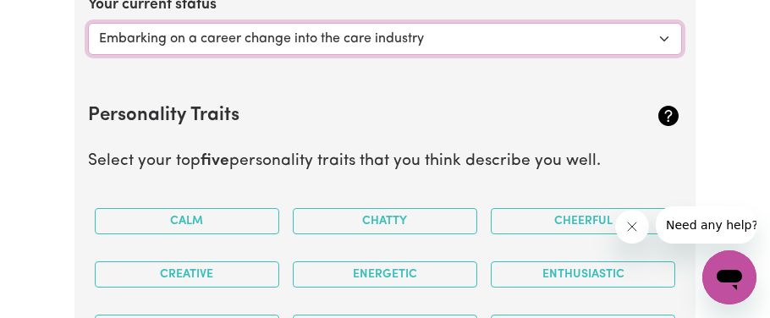
click at [295, 33] on select "Select... Studying a healthcare related degree or qualification Studying a non-…" at bounding box center [385, 39] width 594 height 32
click at [88, 23] on select "Select... Studying a healthcare related degree or qualification Studying a non-…" at bounding box center [385, 39] width 594 height 32
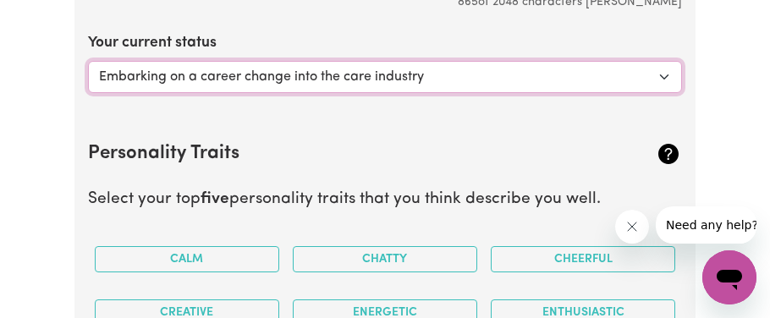
scroll to position [2702, 0]
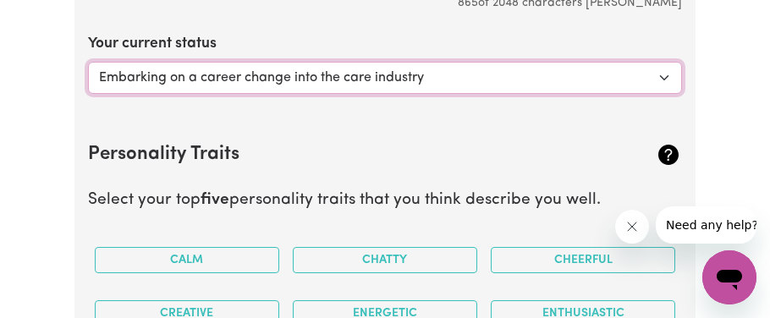
click at [289, 75] on select "Select... Studying a healthcare related degree or qualification Studying a non-…" at bounding box center [385, 78] width 594 height 32
select select "Looking for extra work to fill my week and/or weekends"
click at [88, 62] on select "Select... Studying a healthcare related degree or qualification Studying a non-…" at bounding box center [385, 78] width 594 height 32
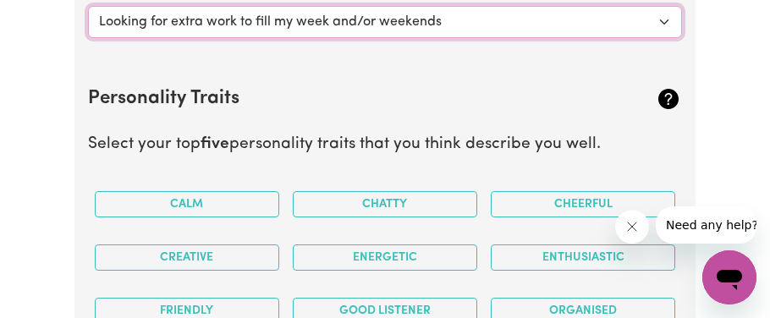
scroll to position [2760, 0]
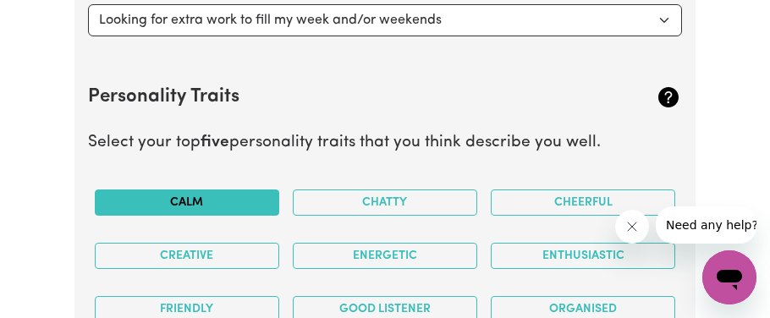
click at [211, 195] on button "Calm" at bounding box center [187, 203] width 184 height 26
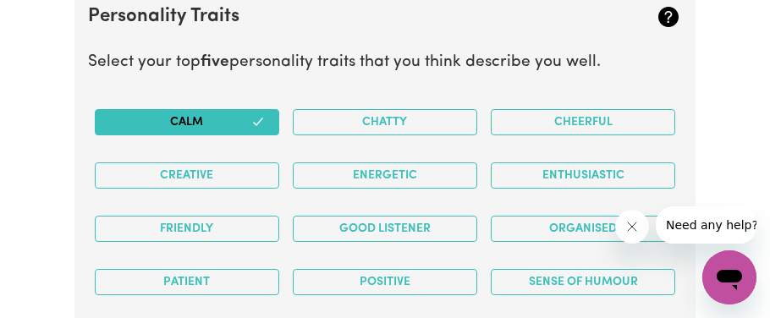
scroll to position [2846, 0]
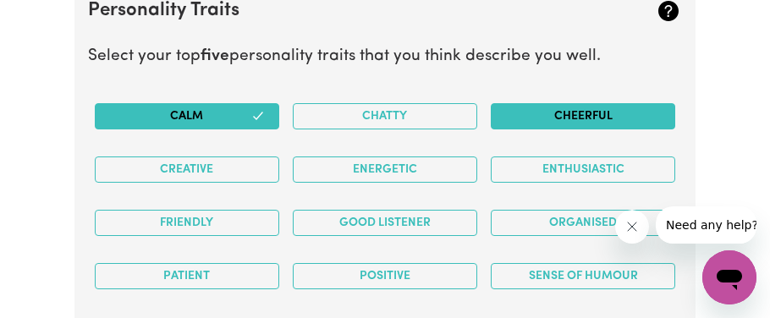
click at [548, 103] on button "Cheerful" at bounding box center [583, 116] width 184 height 26
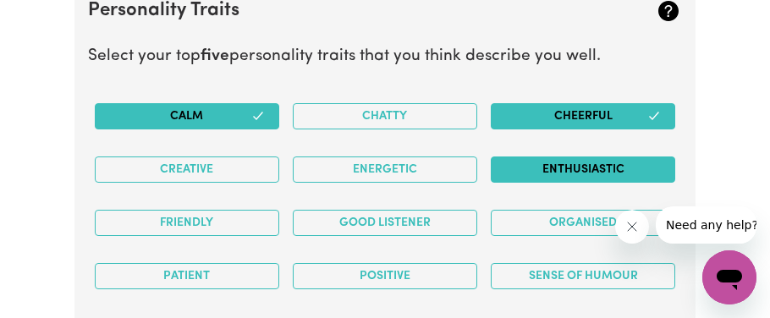
click at [555, 166] on button "Enthusiastic" at bounding box center [583, 170] width 184 height 26
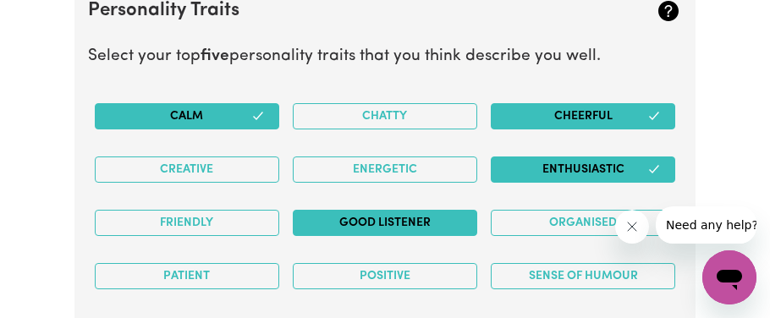
click at [359, 220] on button "Good Listener" at bounding box center [385, 223] width 184 height 26
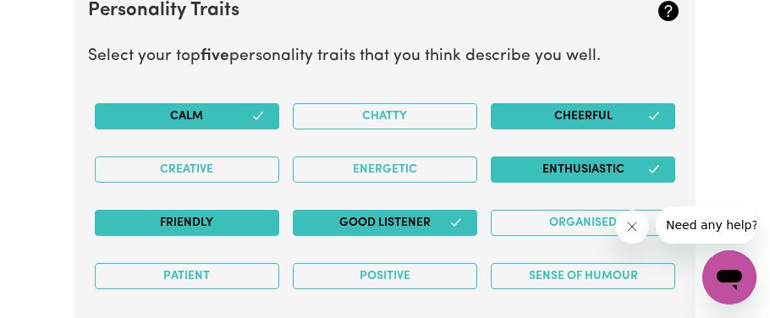
click at [183, 217] on button "Friendly" at bounding box center [187, 223] width 184 height 26
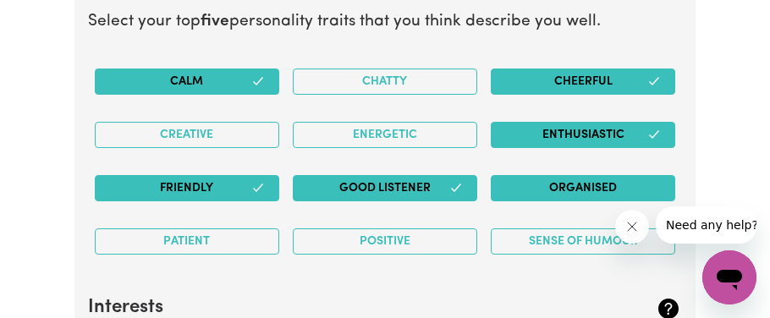
click at [580, 175] on button "Organised" at bounding box center [583, 188] width 184 height 26
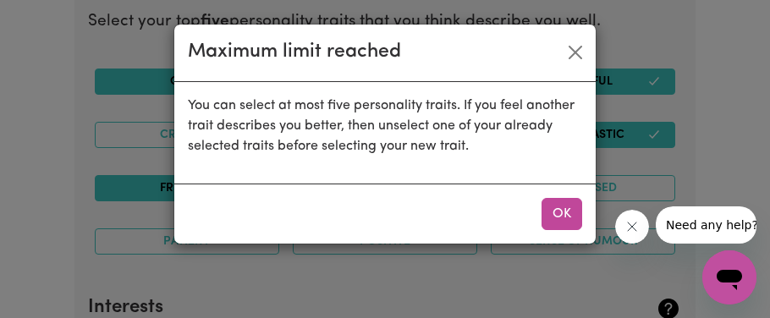
click at [573, 36] on div "Maximum limit reached" at bounding box center [384, 54] width 421 height 58
click at [573, 51] on button "Close" at bounding box center [575, 52] width 27 height 27
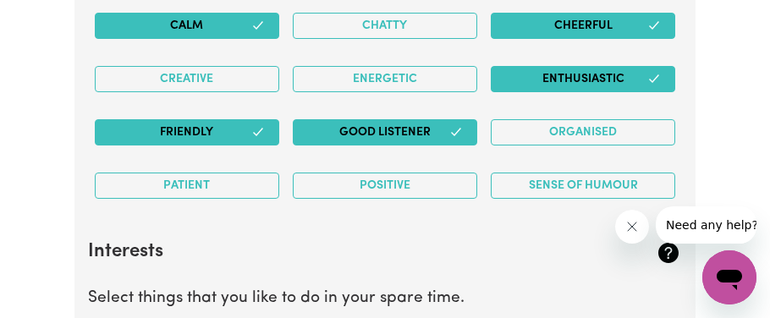
scroll to position [2938, 0]
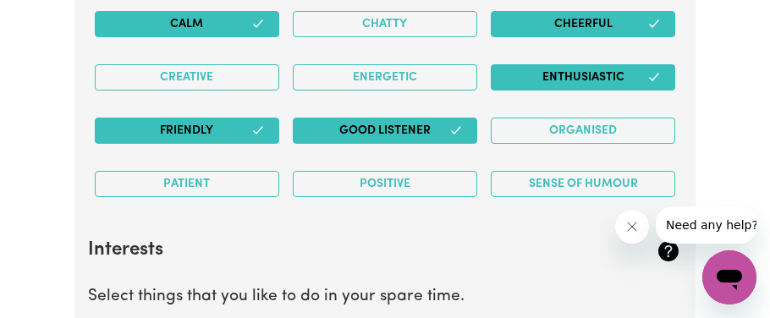
click at [548, 64] on button "Enthusiastic" at bounding box center [583, 77] width 184 height 26
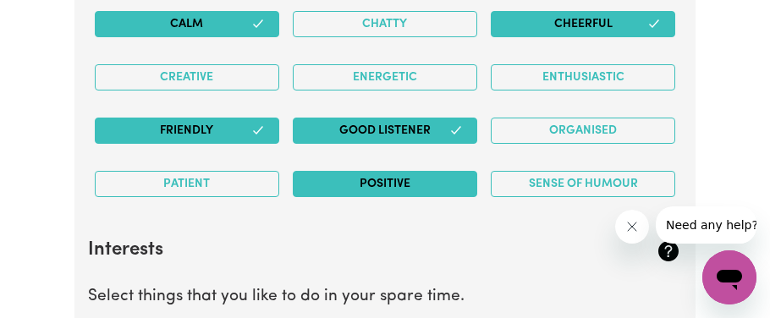
click at [352, 171] on button "Positive" at bounding box center [385, 184] width 184 height 26
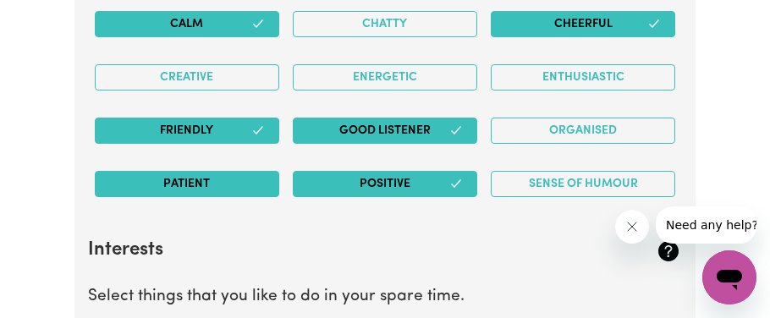
click at [270, 171] on button "Patient" at bounding box center [187, 184] width 184 height 26
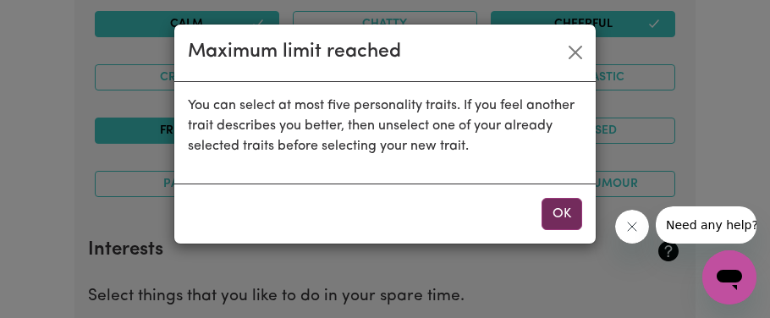
click at [552, 205] on button "OK" at bounding box center [562, 214] width 41 height 32
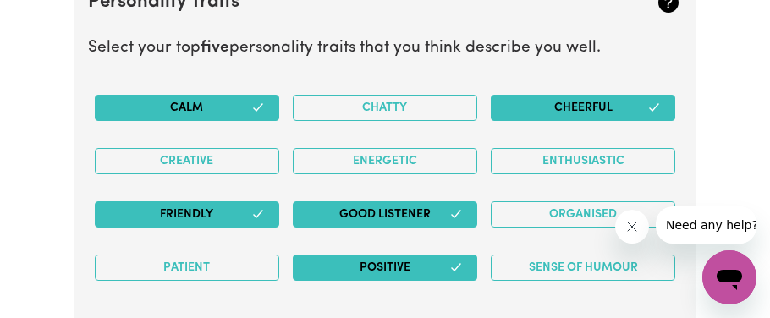
scroll to position [2855, 0]
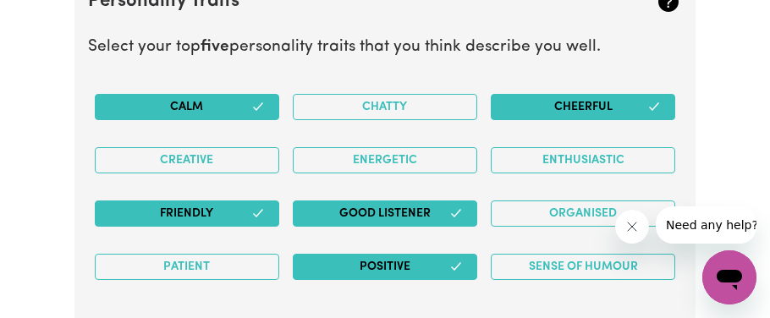
click at [601, 101] on button "Cheerful" at bounding box center [583, 107] width 184 height 26
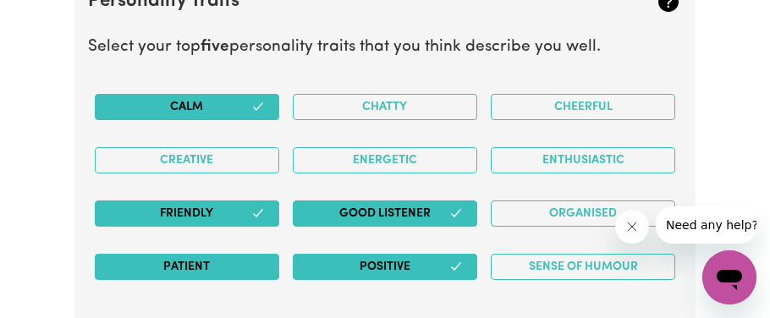
click at [217, 261] on button "Patient" at bounding box center [187, 267] width 184 height 26
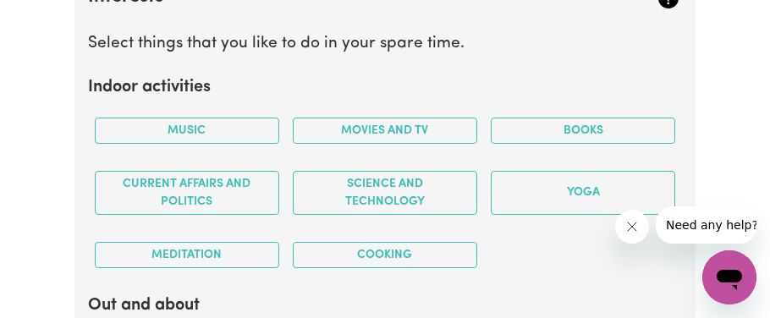
scroll to position [3208, 0]
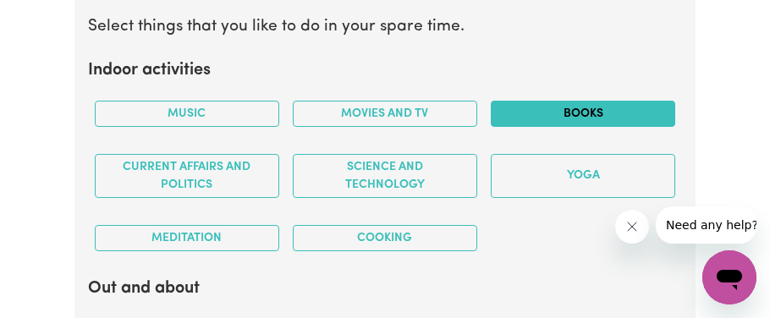
click at [618, 103] on button "Books" at bounding box center [583, 114] width 184 height 26
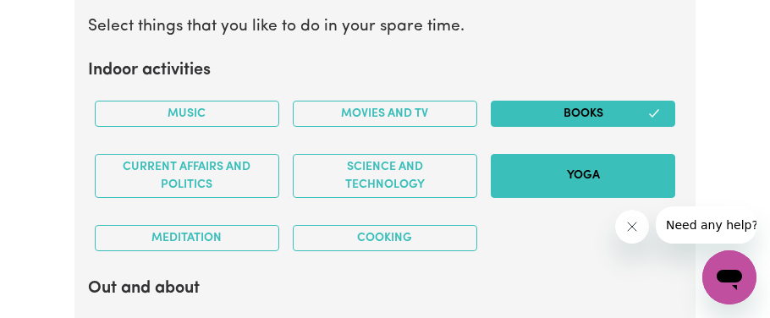
click at [583, 162] on button "Yoga" at bounding box center [583, 176] width 184 height 44
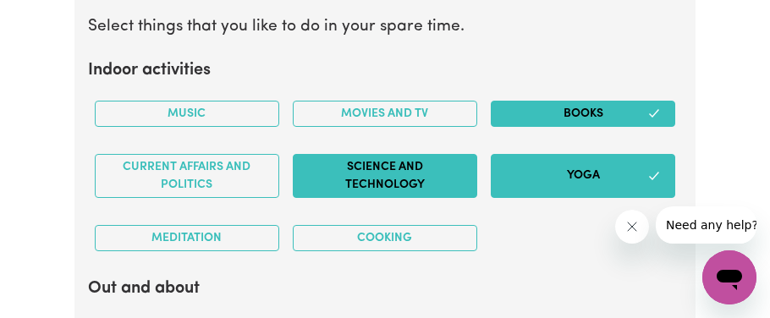
click at [353, 171] on button "Science and Technology" at bounding box center [385, 176] width 184 height 44
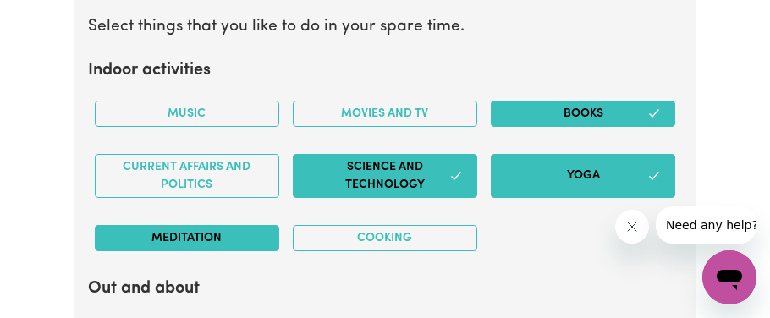
click at [217, 228] on button "Meditation" at bounding box center [187, 238] width 184 height 26
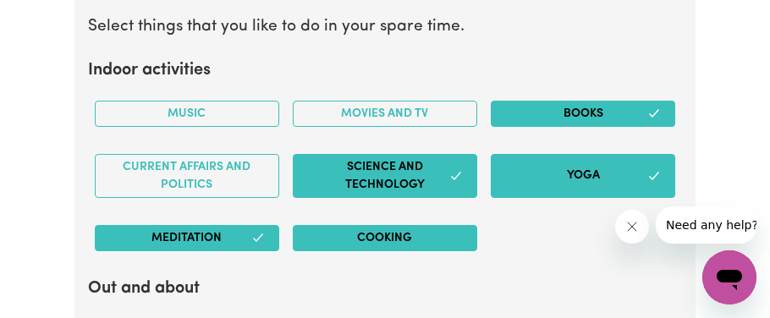
click at [327, 225] on button "Cooking" at bounding box center [385, 238] width 184 height 26
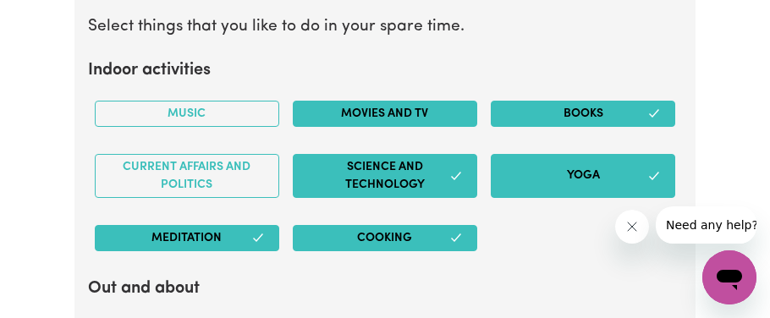
click at [415, 113] on button "Movies and TV" at bounding box center [385, 114] width 184 height 26
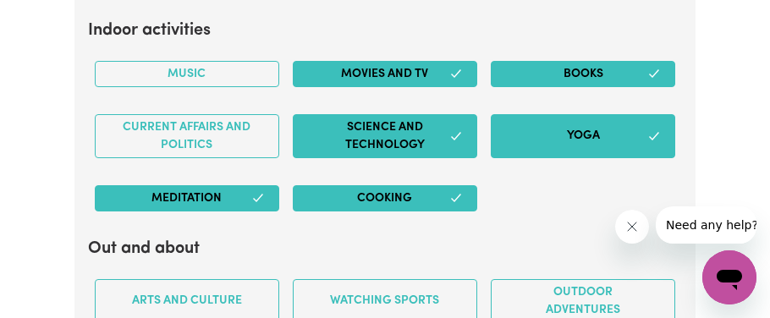
scroll to position [3254, 0]
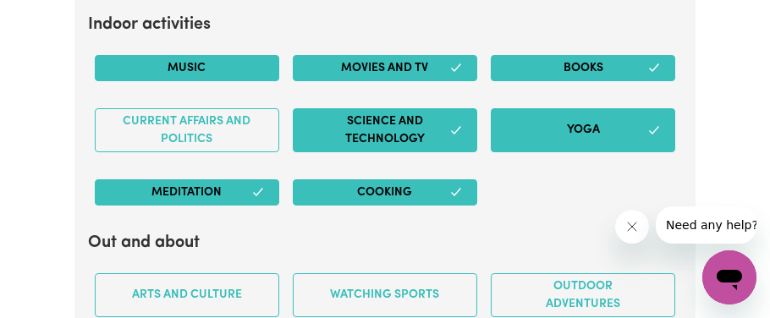
click at [249, 55] on button "Music" at bounding box center [187, 68] width 184 height 26
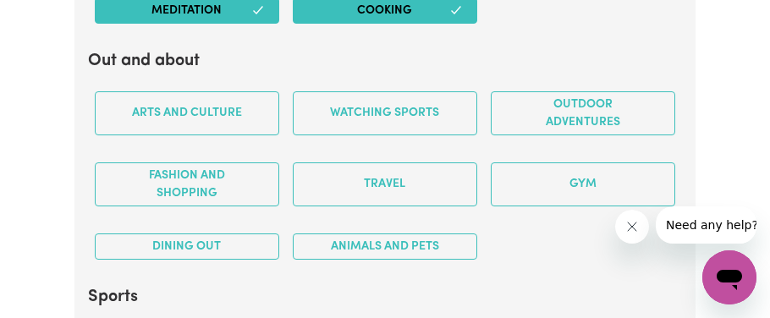
scroll to position [3438, 0]
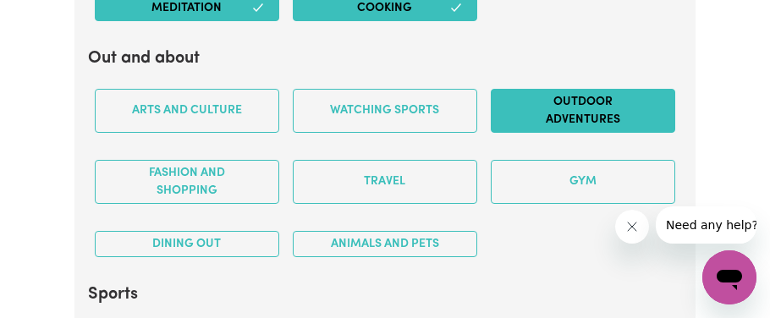
click at [593, 109] on button "Outdoor adventures" at bounding box center [583, 111] width 184 height 44
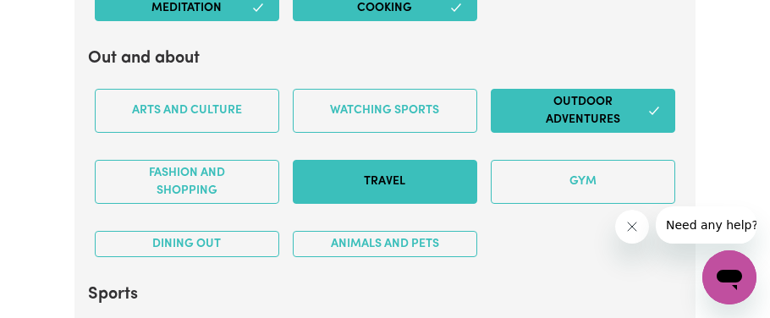
click at [378, 180] on button "Travel" at bounding box center [385, 182] width 184 height 44
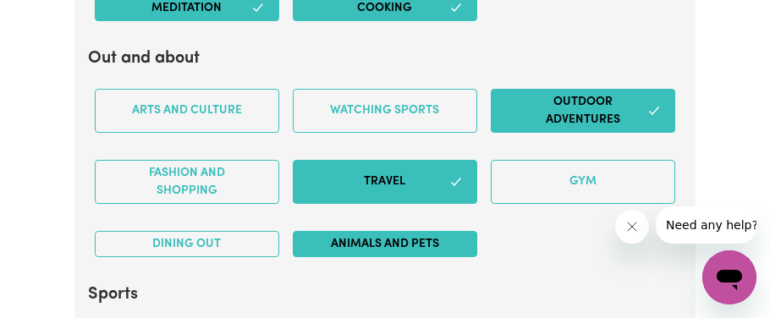
click at [372, 231] on button "Animals and pets" at bounding box center [385, 244] width 184 height 26
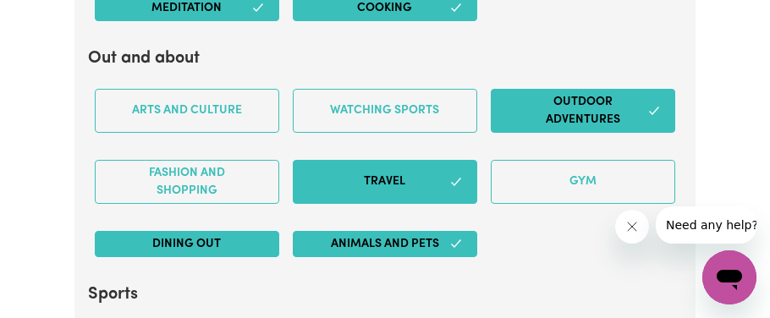
click at [226, 231] on button "Dining out" at bounding box center [187, 244] width 184 height 26
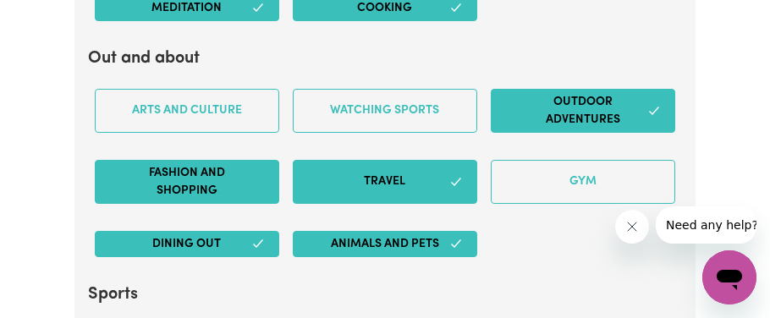
click at [231, 173] on button "Fashion and shopping" at bounding box center [187, 182] width 184 height 44
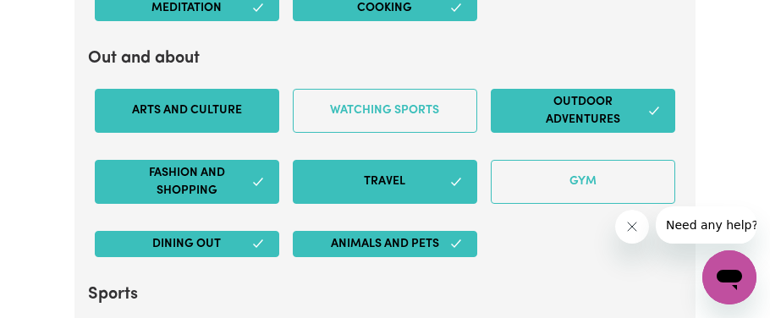
click at [234, 116] on button "Arts and Culture" at bounding box center [187, 111] width 184 height 44
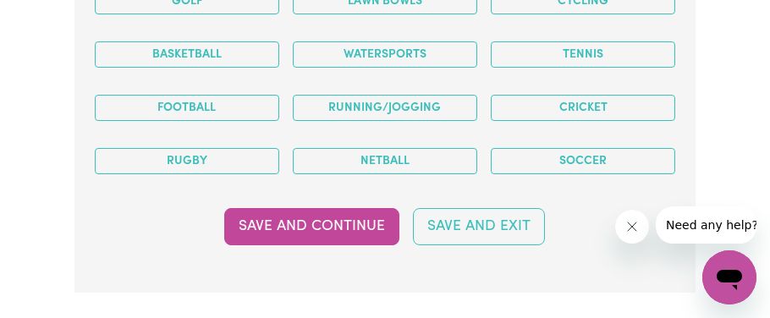
scroll to position [3781, 0]
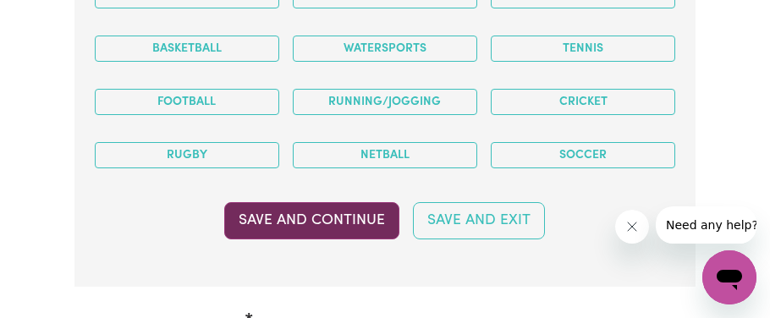
click at [340, 202] on button "Save and Continue" at bounding box center [311, 220] width 175 height 37
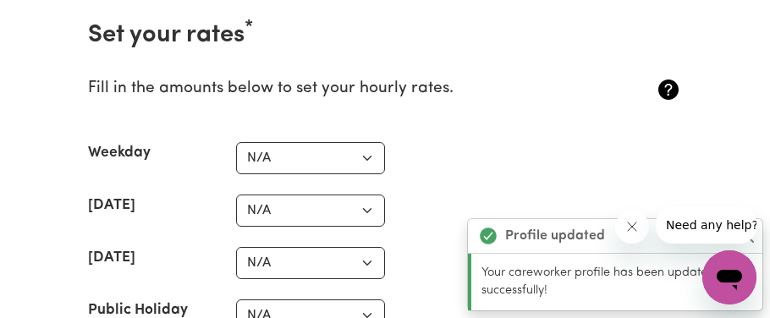
scroll to position [4082, 0]
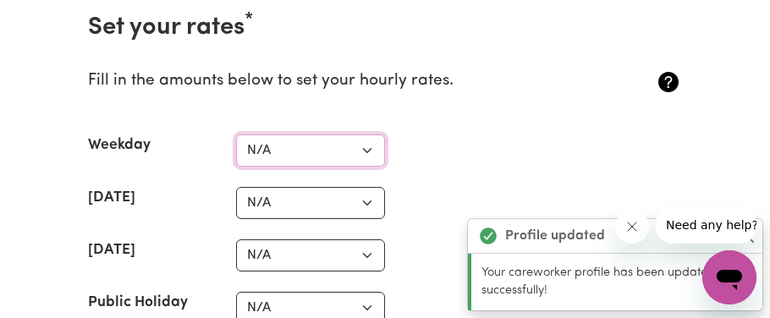
click at [286, 140] on select "N/A $37 $38 $39 $40 $41 $42 $43 $44 $45 $46 $47 $48 $49 $50 $51 $52 $53 $54 $55…" at bounding box center [310, 151] width 149 height 32
select select "40"
click at [236, 135] on select "N/A $37 $38 $39 $40 $41 $42 $43 $44 $45 $46 $47 $48 $49 $50 $51 $52 $53 $54 $55…" at bounding box center [310, 151] width 149 height 32
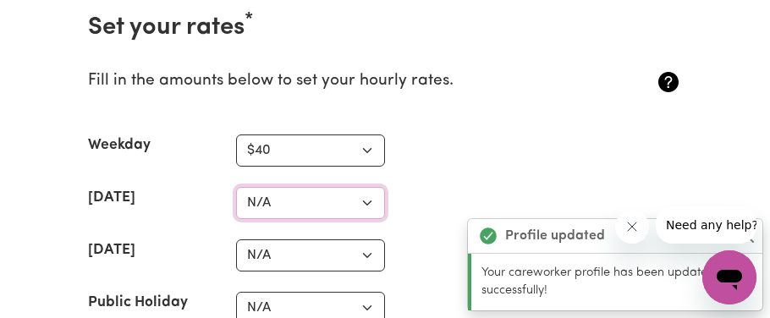
click at [312, 187] on select "N/A $37 $38 $39 $40 $41 $42 $43 $44 $45 $46 $47 $48 $49 $50 $51 $52 $53 $54 $55…" at bounding box center [310, 203] width 149 height 32
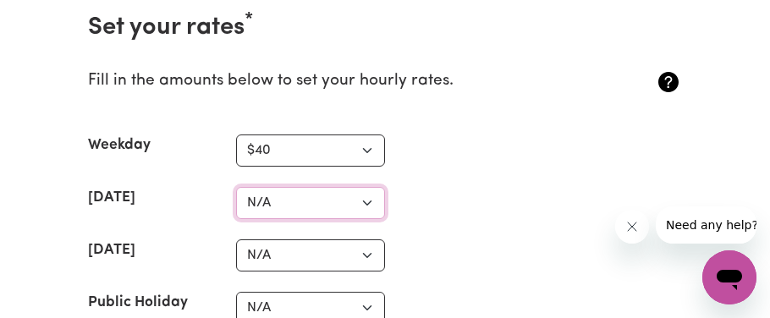
select select "45"
click at [236, 187] on select "N/A $37 $38 $39 $40 $41 $42 $43 $44 $45 $46 $47 $48 $49 $50 $51 $52 $53 $54 $55…" at bounding box center [310, 203] width 149 height 32
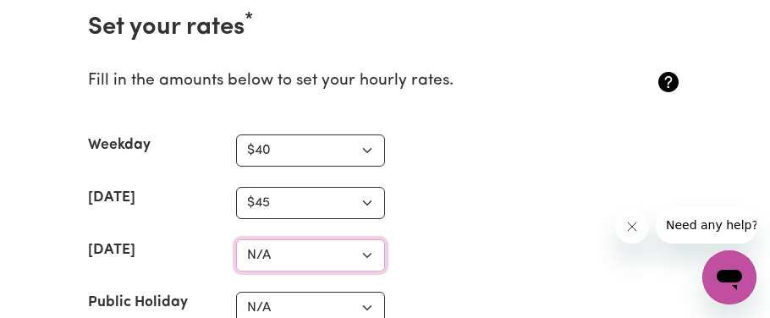
click at [300, 239] on select "N/A $37 $38 $39 $40 $41 $42 $43 $44 $45 $46 $47 $48 $49 $50 $51 $52 $53 $54 $55…" at bounding box center [310, 255] width 149 height 32
select select "47"
click at [236, 239] on select "N/A $37 $38 $39 $40 $41 $42 $43 $44 $45 $46 $47 $48 $49 $50 $51 $52 $53 $54 $55…" at bounding box center [310, 255] width 149 height 32
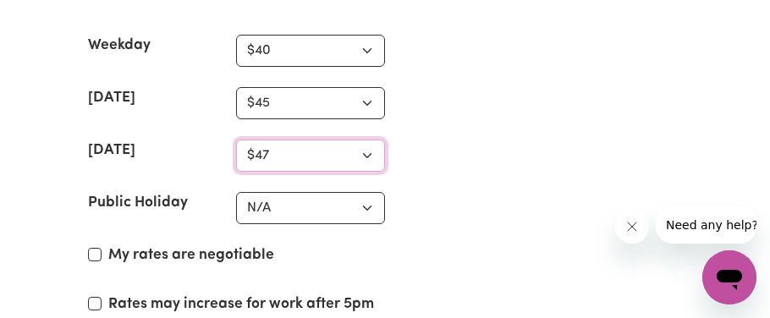
scroll to position [4185, 0]
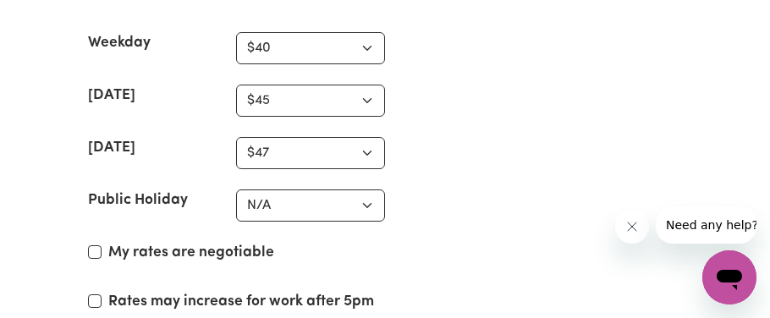
click at [295, 171] on section "Set your rates * Fill in the amounts below to set your hourly rates. Weekday N/…" at bounding box center [384, 179] width 621 height 592
click at [291, 190] on select "N/A $37 $38 $39 $40 $41 $42 $43 $44 $45 $46 $47 $48 $49 $50 $51 $52 $53 $54 $55…" at bounding box center [310, 206] width 149 height 32
select select "50"
click at [236, 190] on select "N/A $37 $38 $39 $40 $41 $42 $43 $44 $45 $46 $47 $48 $49 $50 $51 $52 $53 $54 $55…" at bounding box center [310, 206] width 149 height 32
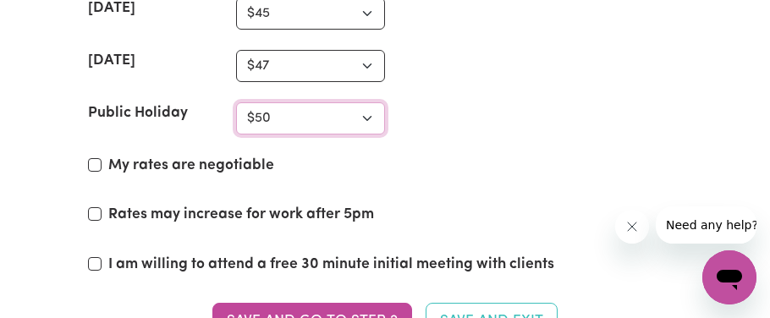
scroll to position [4278, 0]
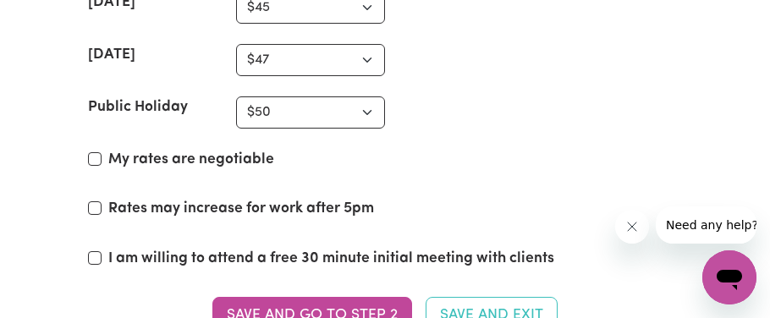
click at [230, 149] on label "My rates are negotiable" at bounding box center [191, 160] width 166 height 22
click at [102, 152] on input "My rates are negotiable" at bounding box center [95, 159] width 14 height 14
checkbox input "true"
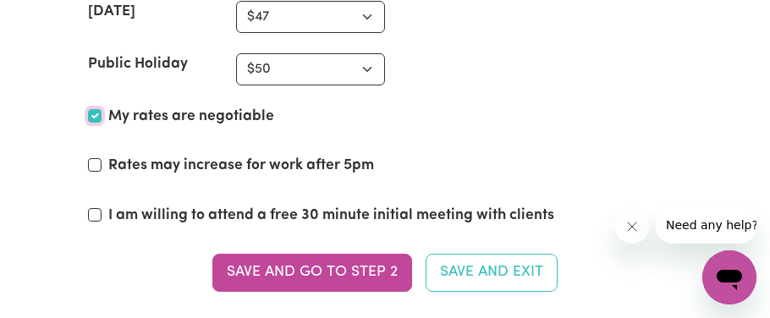
scroll to position [4323, 0]
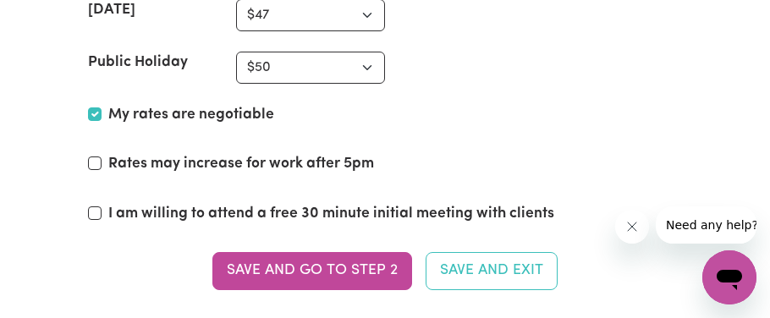
click at [286, 153] on label "Rates may increase for work after 5pm" at bounding box center [241, 164] width 266 height 22
click at [102, 157] on input "Rates may increase for work after 5pm" at bounding box center [95, 164] width 14 height 14
checkbox input "true"
click at [322, 203] on label "I am willing to attend a free 30 minute initial meeting with clients" at bounding box center [331, 214] width 446 height 22
click at [102, 206] on input "I am willing to attend a free 30 minute initial meeting with clients" at bounding box center [95, 213] width 14 height 14
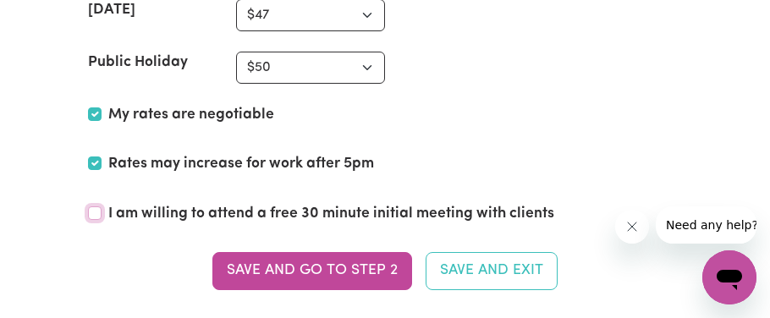
checkbox input "true"
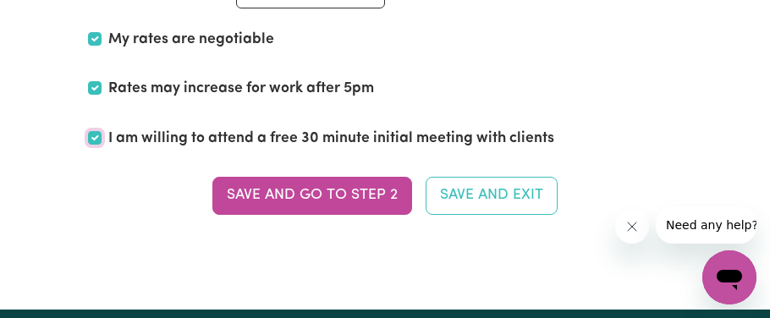
scroll to position [4412, 0]
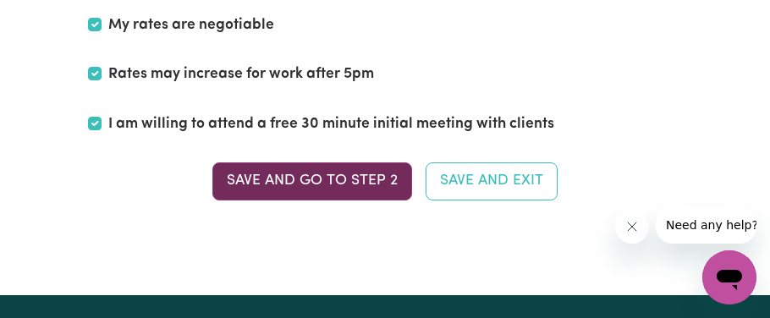
click at [382, 162] on button "Save and go to Step 2" at bounding box center [312, 180] width 200 height 37
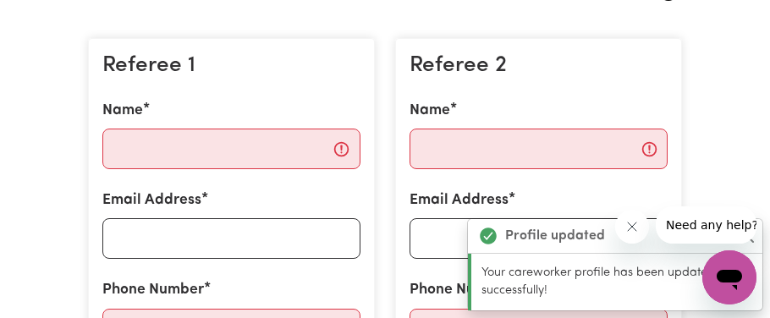
scroll to position [471, 0]
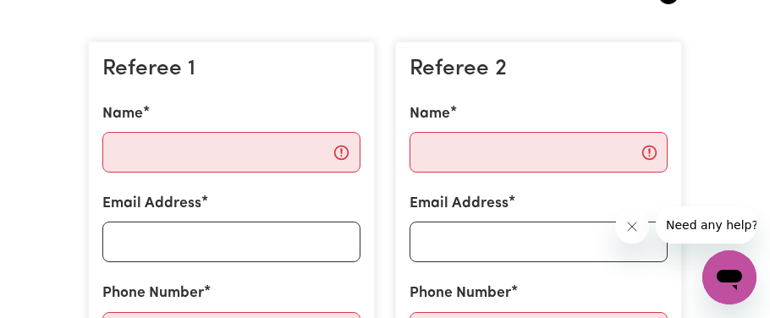
click at [382, 159] on div "Referee 1 Name Email Address Phone Number Preferred contact method Phone Email" at bounding box center [231, 253] width 307 height 451
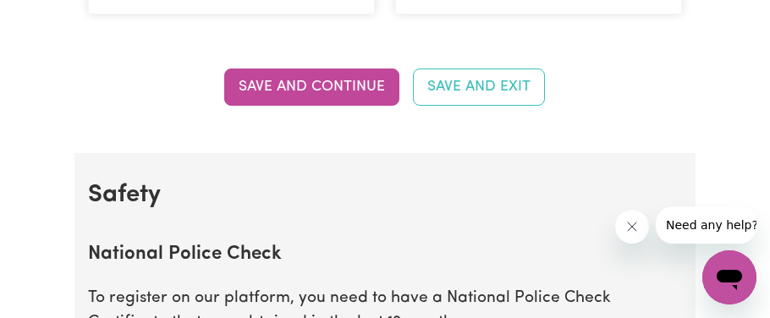
scroll to position [922, 0]
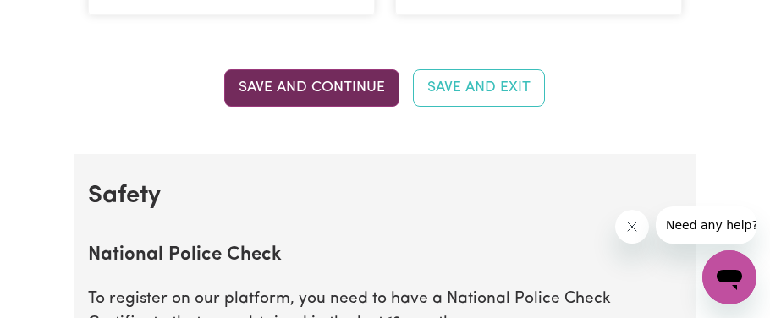
click at [329, 85] on button "Save and Continue" at bounding box center [311, 87] width 175 height 37
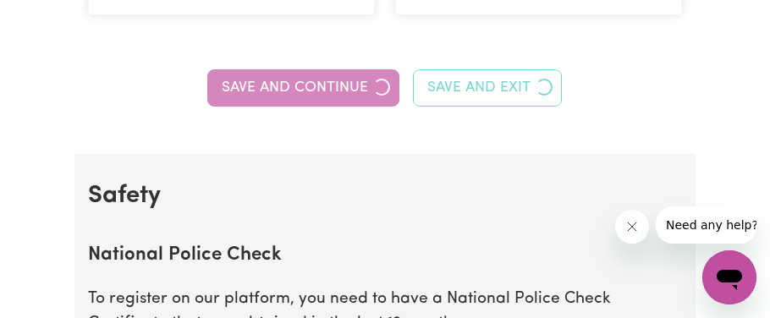
click at [329, 85] on button "Save and Continue" at bounding box center [303, 87] width 192 height 37
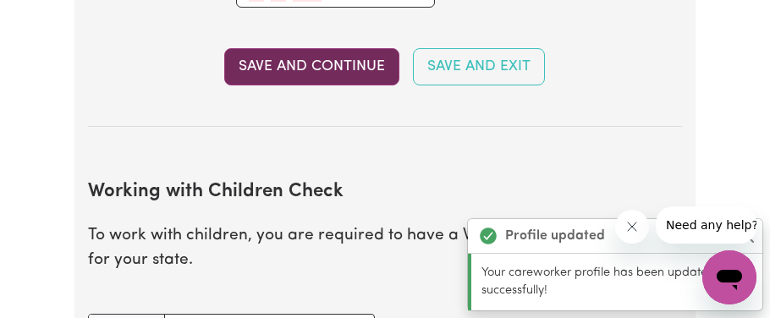
click at [323, 61] on button "Save and Continue" at bounding box center [311, 66] width 175 height 37
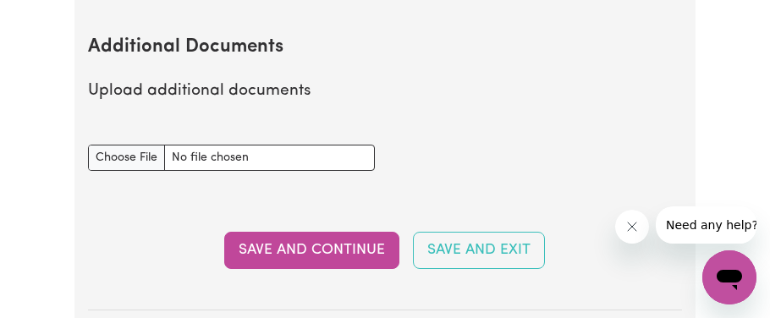
scroll to position [2970, 0]
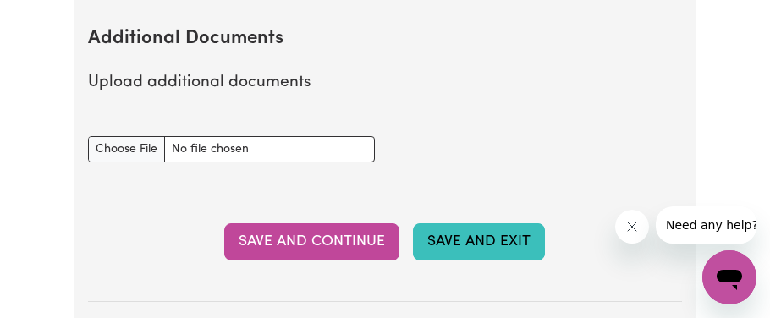
click at [443, 241] on button "Save and Exit" at bounding box center [479, 241] width 132 height 37
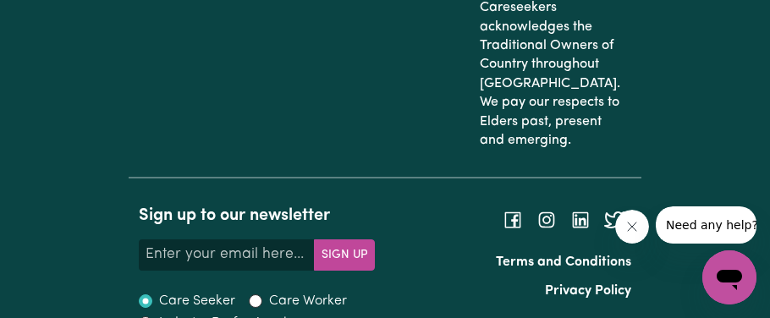
scroll to position [2913, 0]
